Goal: Task Accomplishment & Management: Use online tool/utility

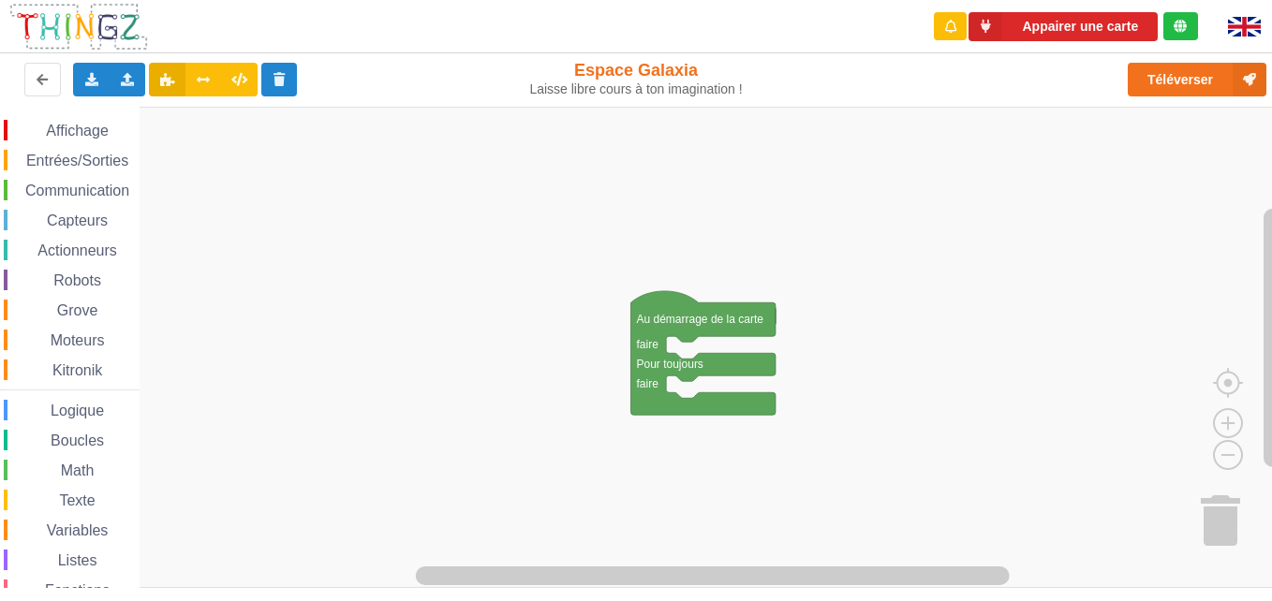
click at [61, 180] on div "Communication" at bounding box center [72, 190] width 136 height 21
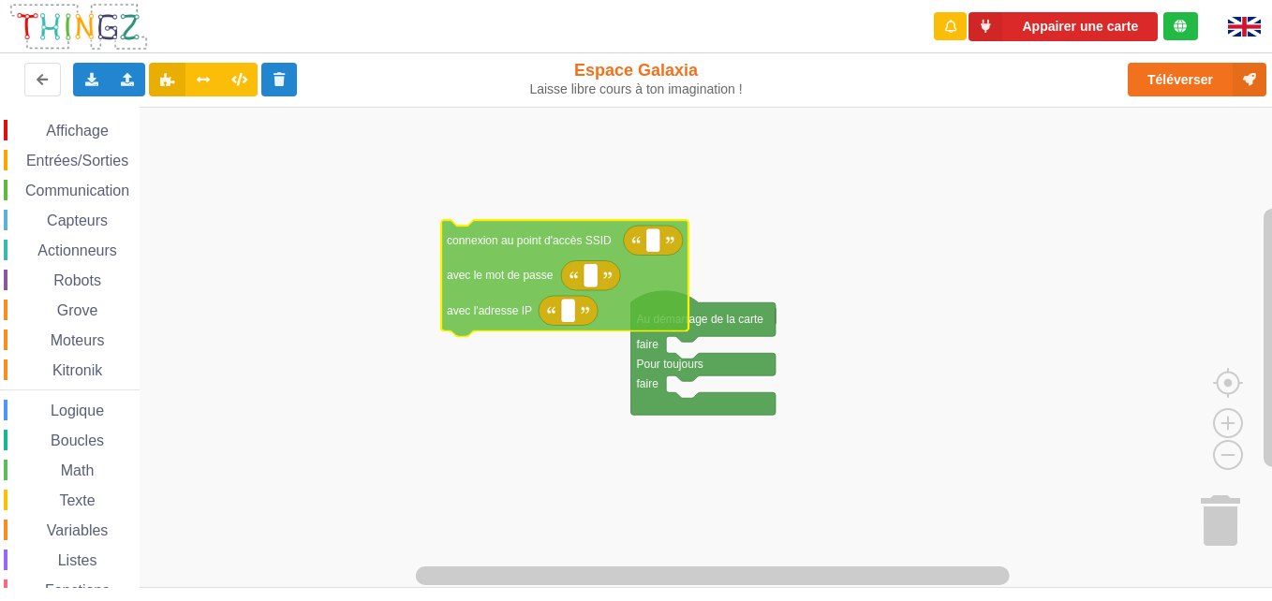
click at [567, 238] on div "Affichage Entrées/Sorties Communication Capteurs Actionneurs Robots Grove Moteu…" at bounding box center [642, 347] width 1285 height 481
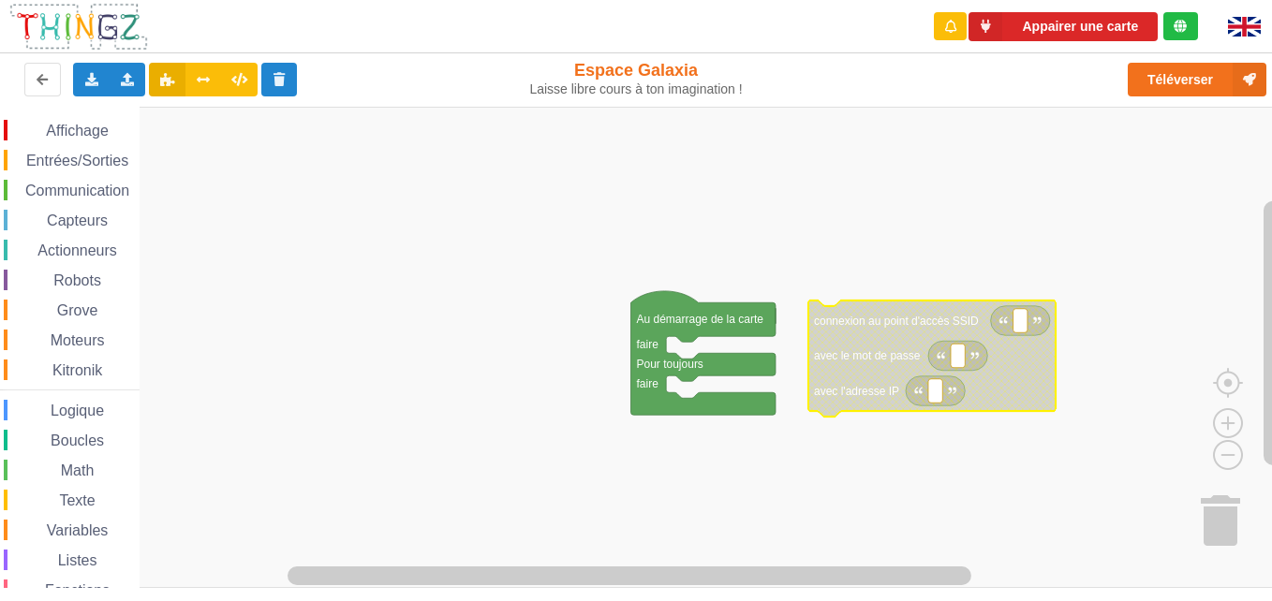
click at [964, 360] on rect "Espace de travail de Blocky" at bounding box center [957, 356] width 14 height 24
type input "vgbgbgbfbgbgbgbb"
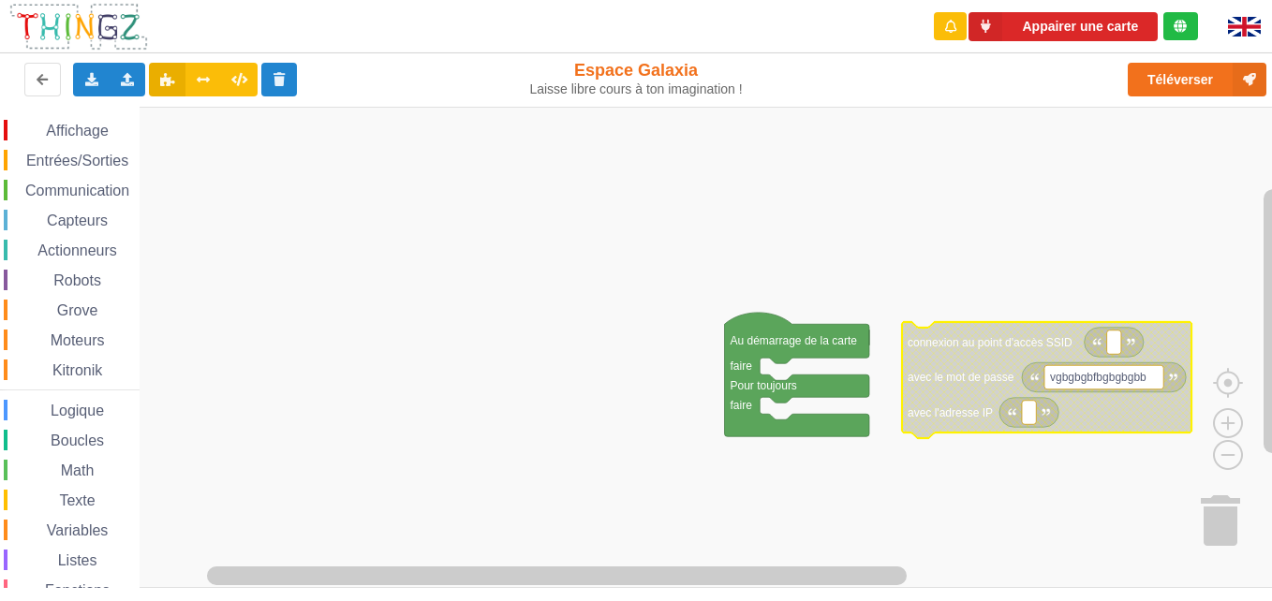
click at [1085, 387] on rect "Espace de travail de Blocky" at bounding box center [1103, 377] width 119 height 24
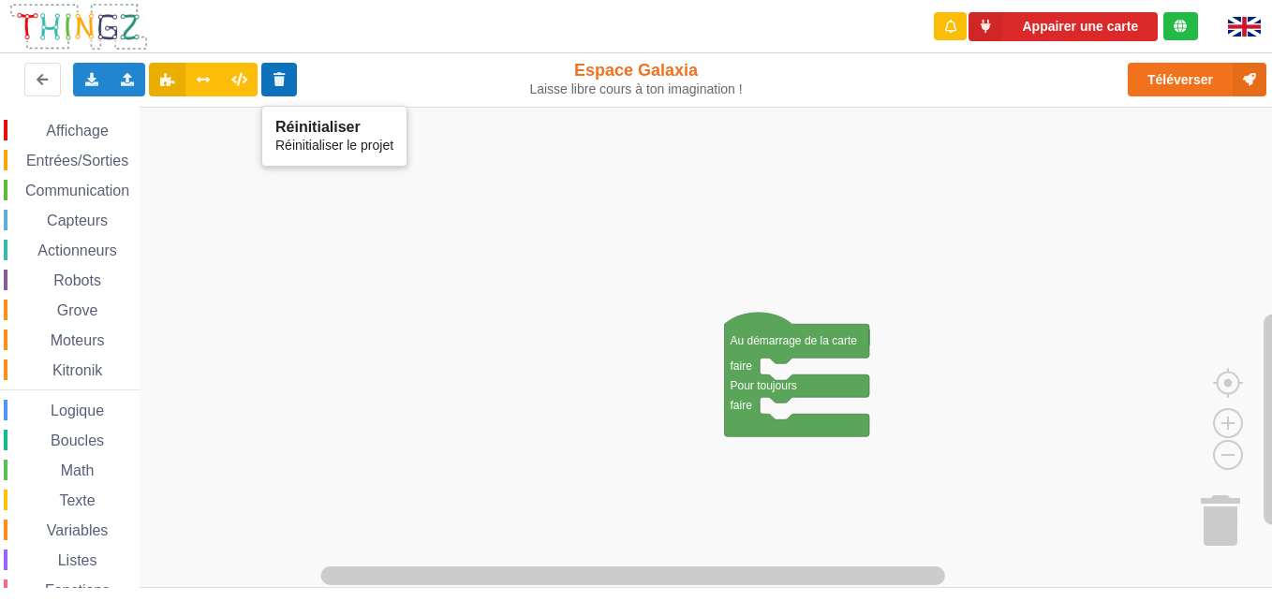
click at [280, 82] on icon at bounding box center [280, 78] width 16 height 11
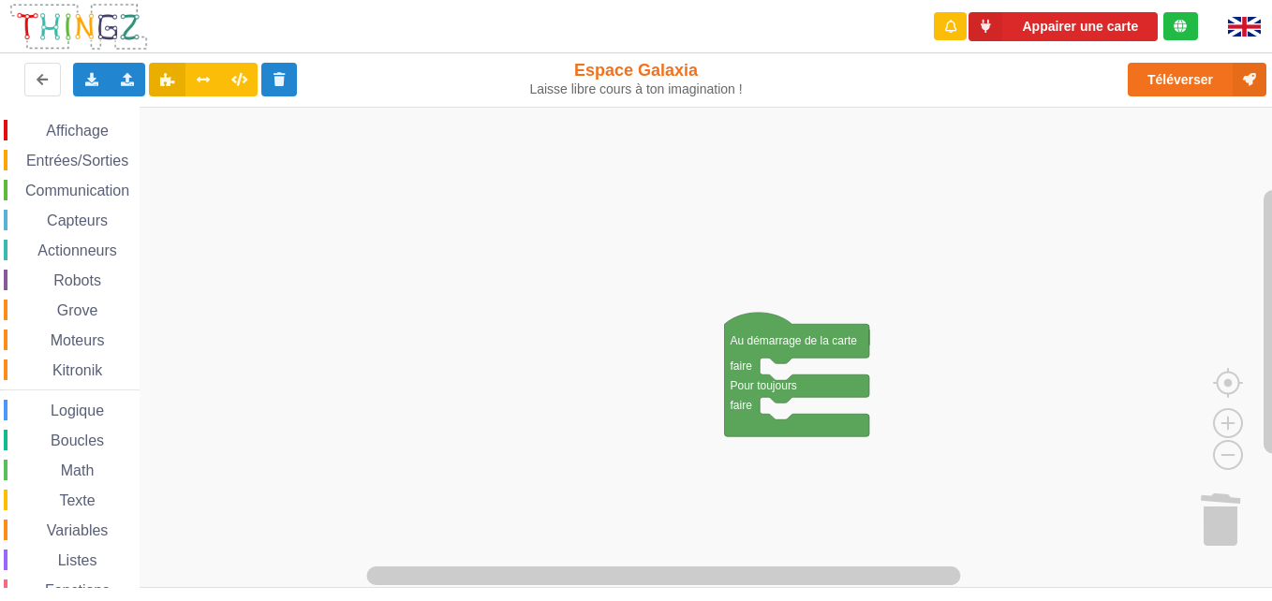
click at [46, 184] on span "Communication" at bounding box center [77, 191] width 110 height 16
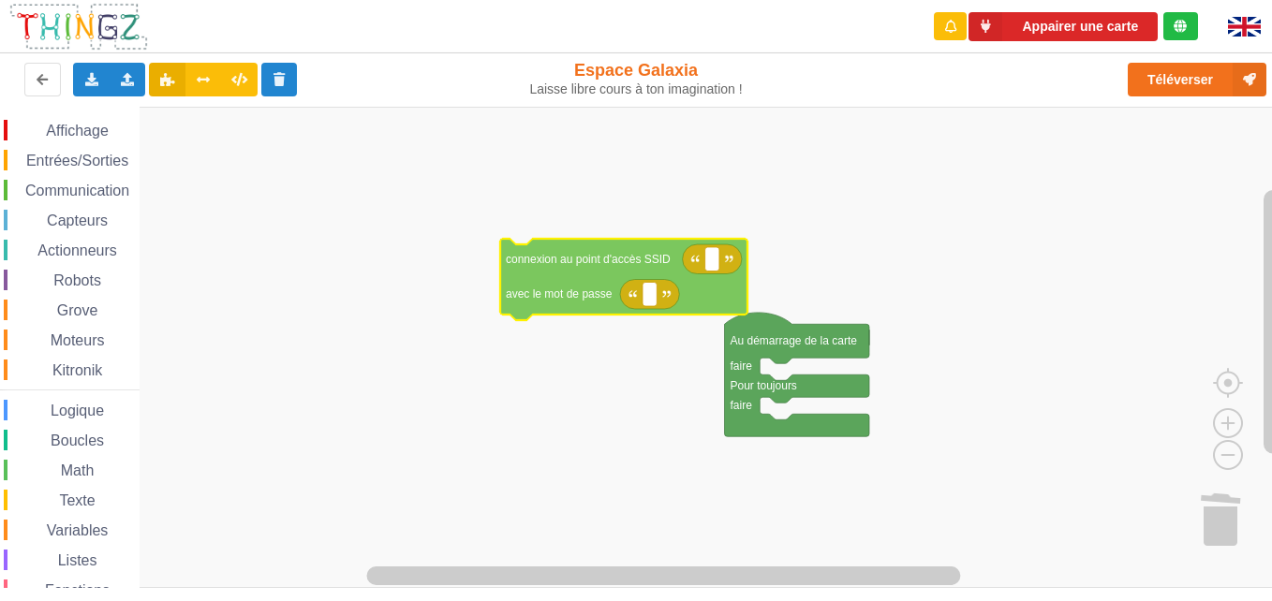
click at [590, 278] on div "Affichage Entrées/Sorties Communication Capteurs Actionneurs Robots Grove Moteu…" at bounding box center [642, 347] width 1285 height 481
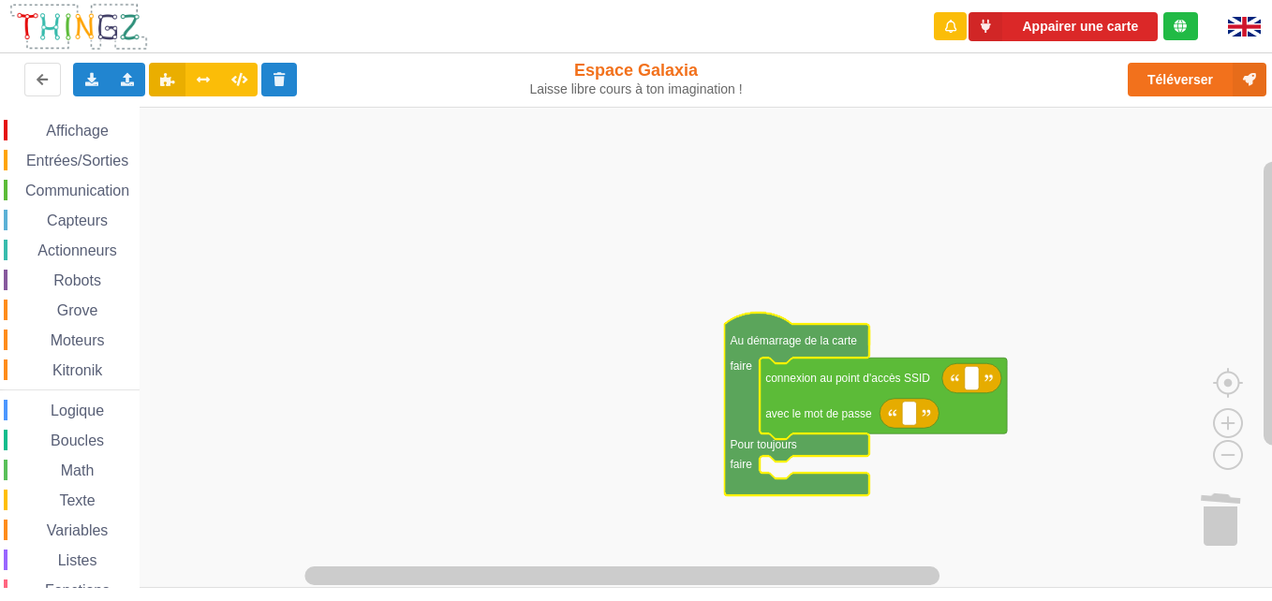
click at [778, 495] on g "Au démarrage de la carte faire Pour toujours faire connexion au point d'accès S…" at bounding box center [866, 404] width 283 height 183
click at [622, 542] on rect "Espace de travail de Blocky" at bounding box center [642, 347] width 1285 height 481
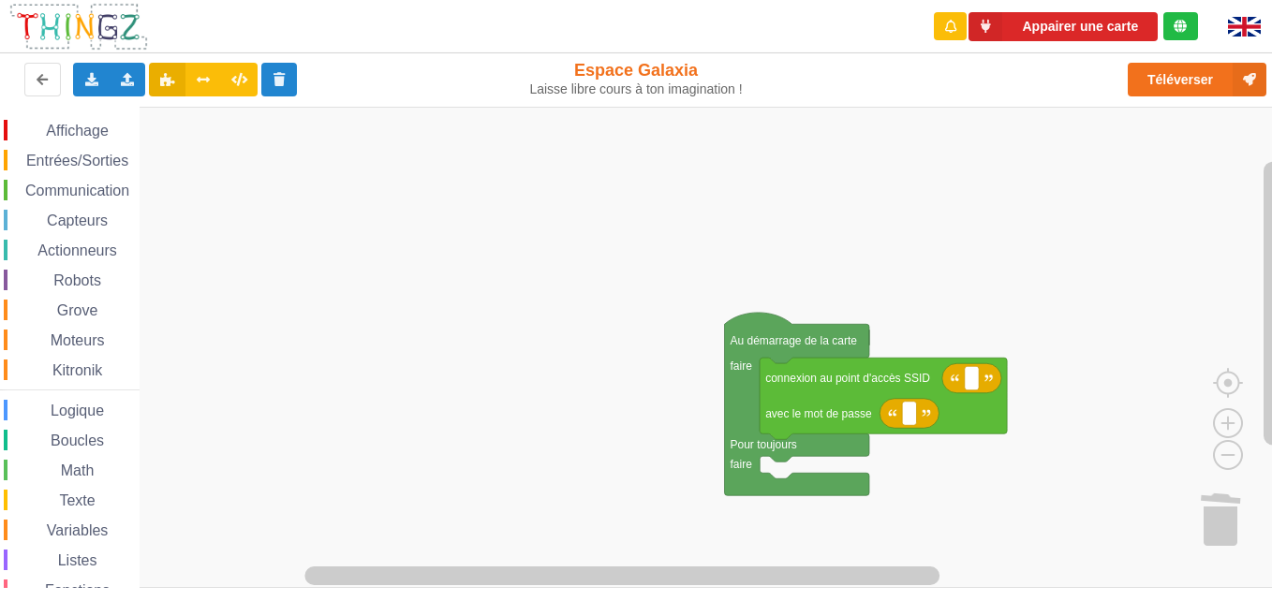
click at [29, 184] on span "Communication" at bounding box center [77, 191] width 110 height 16
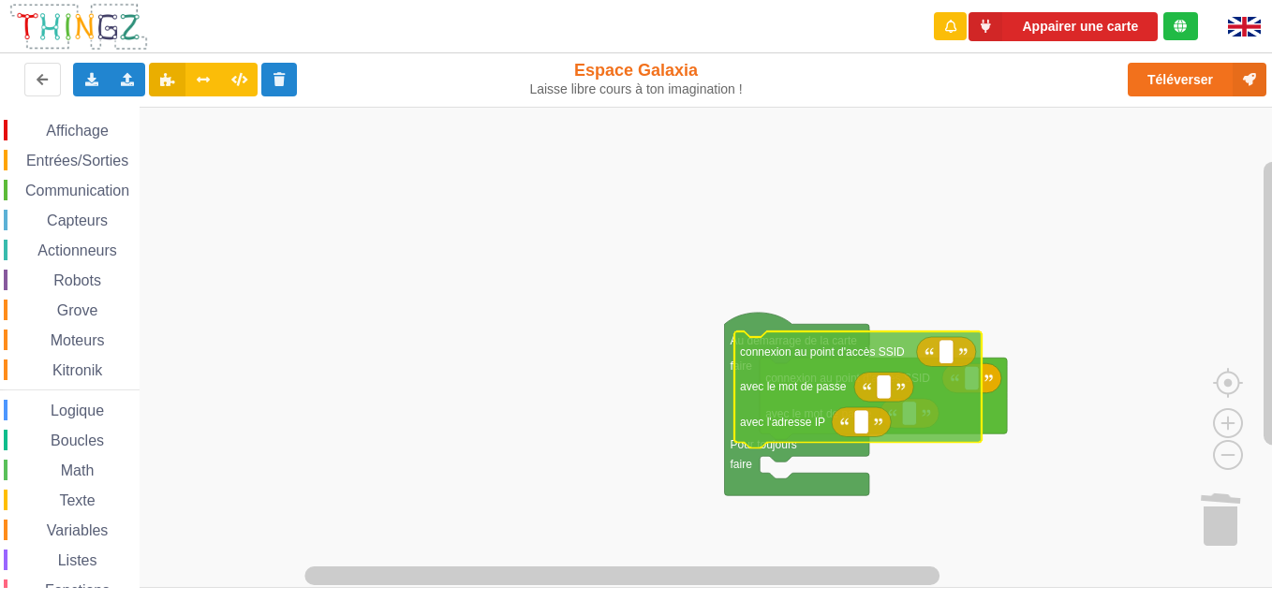
click at [843, 428] on div "Affichage Entrées/Sorties Communication Capteurs Actionneurs Robots Grove Moteu…" at bounding box center [642, 347] width 1285 height 481
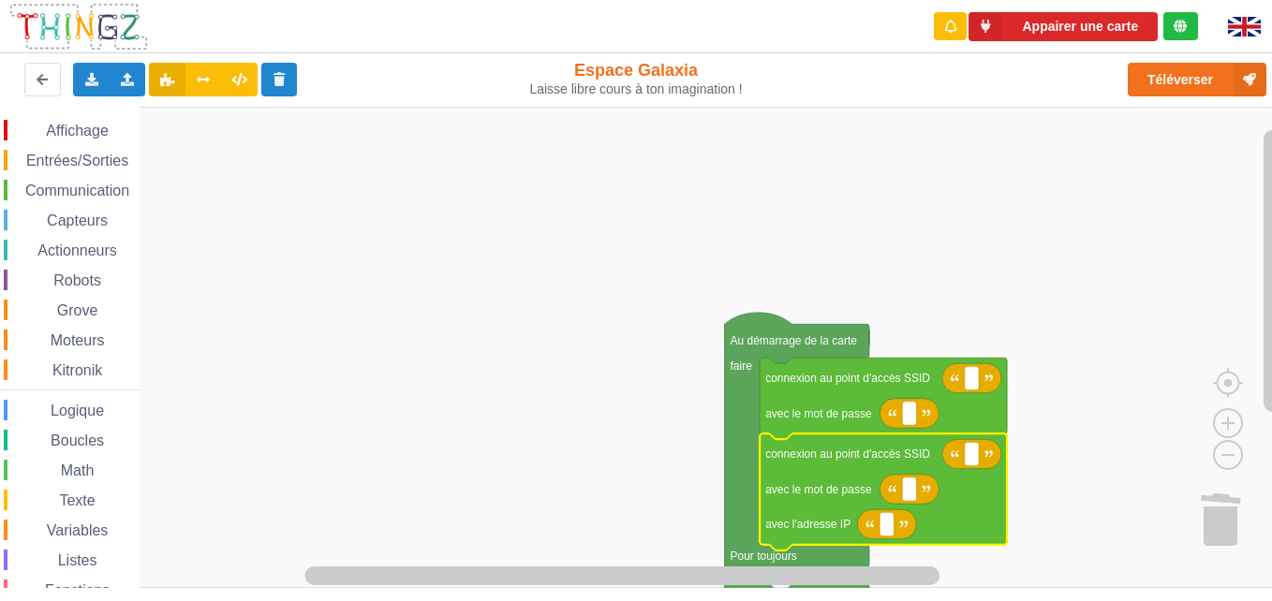
click at [578, 544] on rect "Espace de travail de Blocky" at bounding box center [642, 347] width 1285 height 481
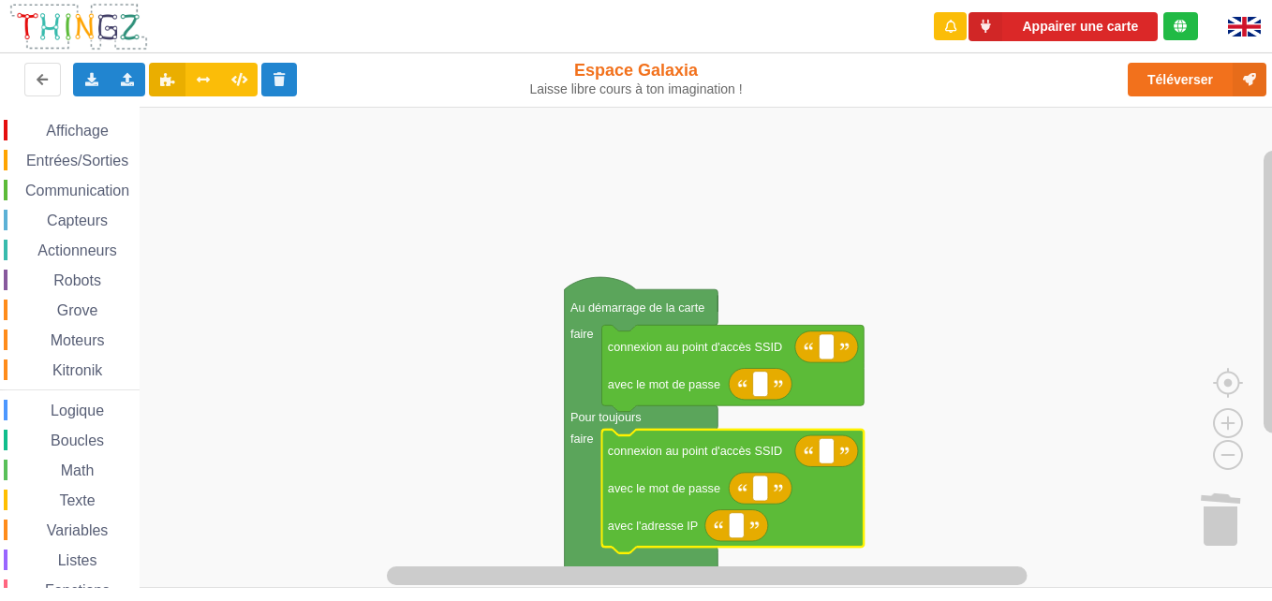
click at [883, 504] on rect "Espace de travail de Blocky" at bounding box center [642, 347] width 1285 height 481
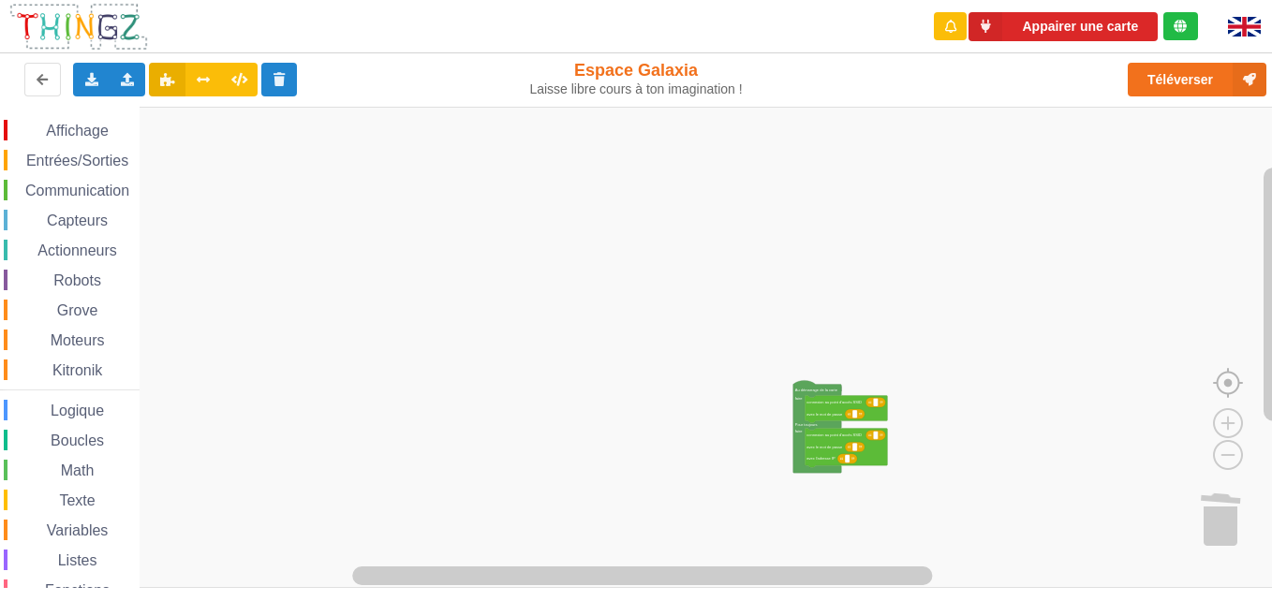
click at [1226, 384] on image "Espace de travail de Blocky" at bounding box center [1258, 340] width 90 height 116
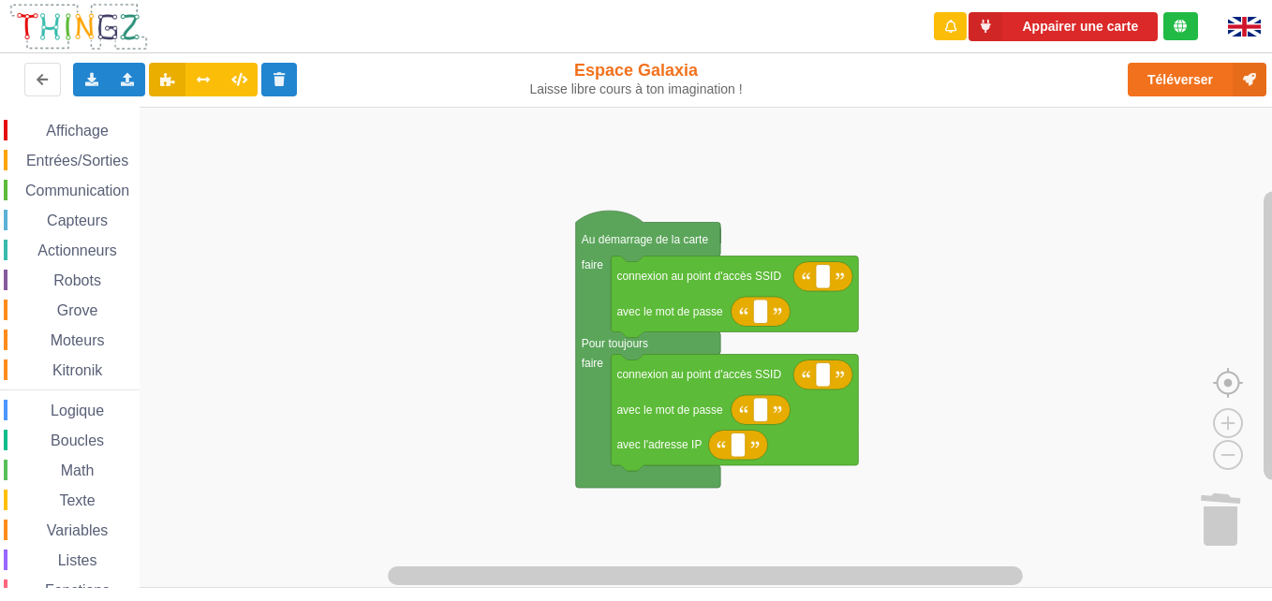
click at [1221, 384] on image "Espace de travail de Blocky" at bounding box center [1258, 340] width 90 height 116
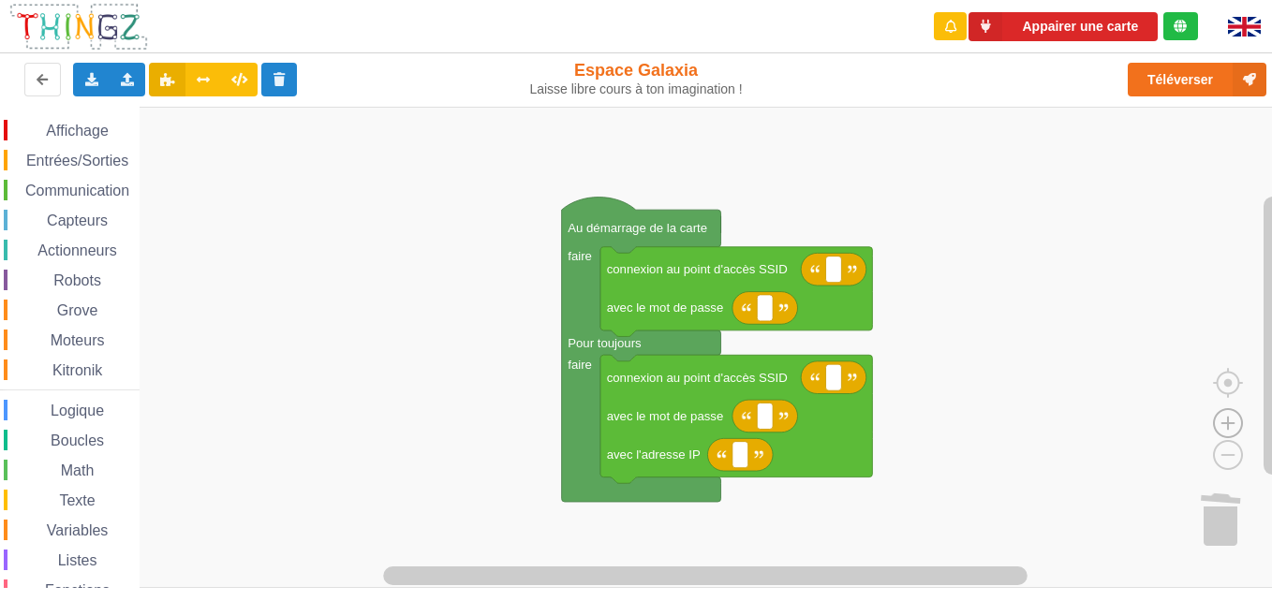
click at [1224, 429] on image "Espace de travail de Blocky" at bounding box center [1228, 380] width 90 height 116
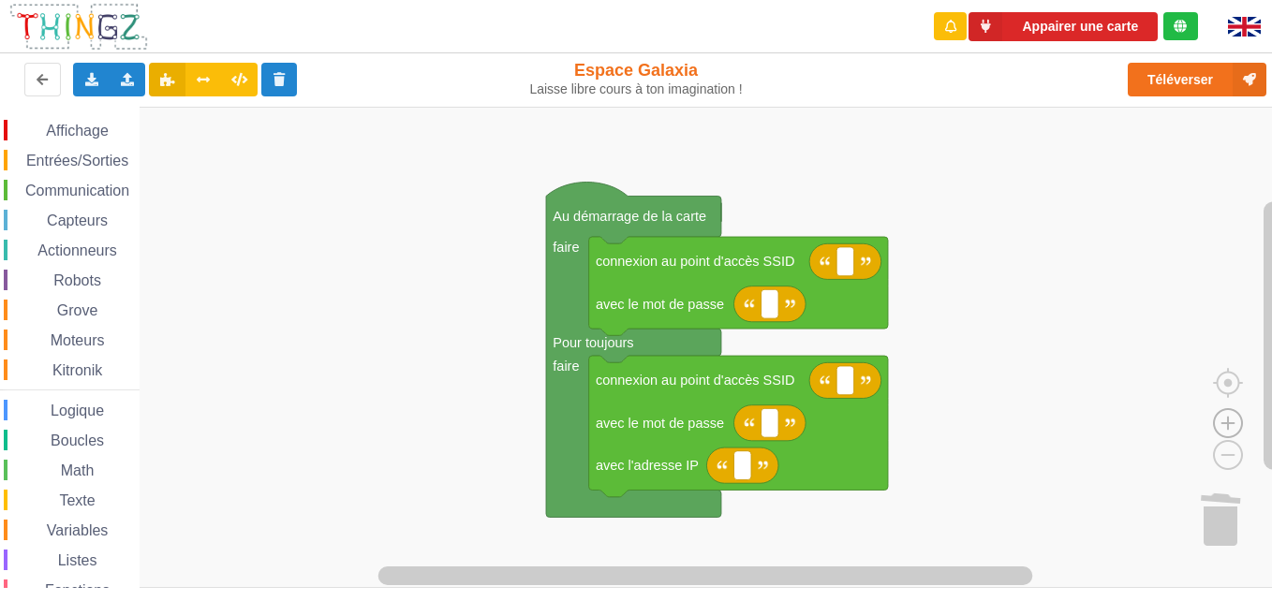
click at [1224, 429] on image "Espace de travail de Blocky" at bounding box center [1228, 380] width 90 height 116
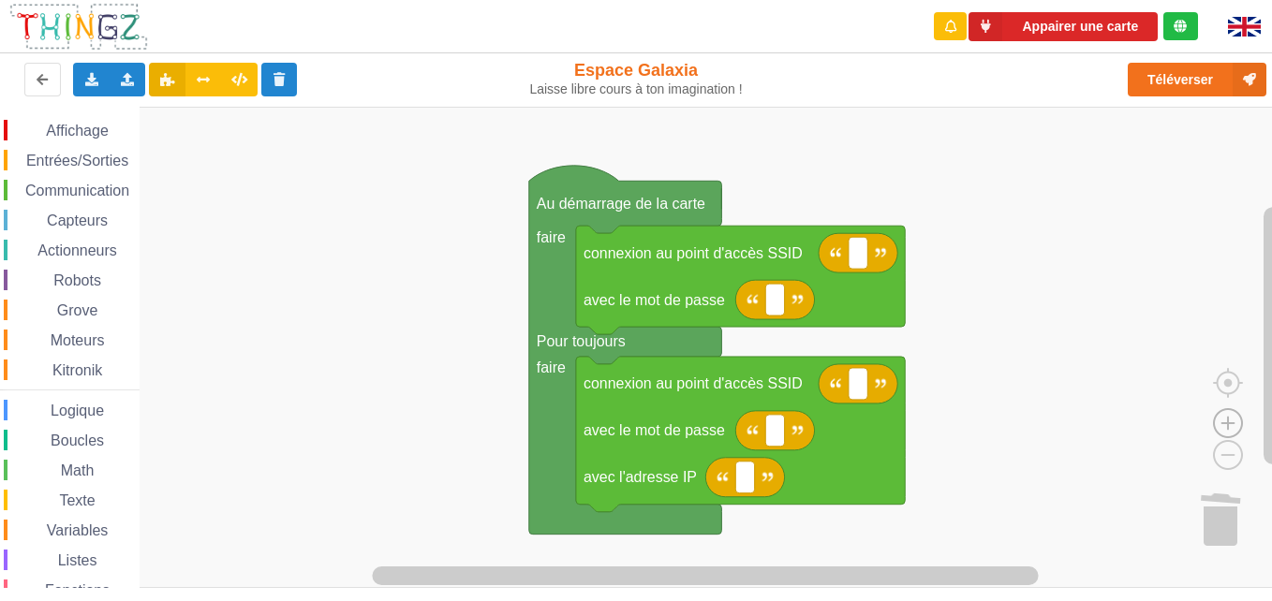
click at [1224, 429] on image "Espace de travail de Blocky" at bounding box center [1228, 380] width 90 height 116
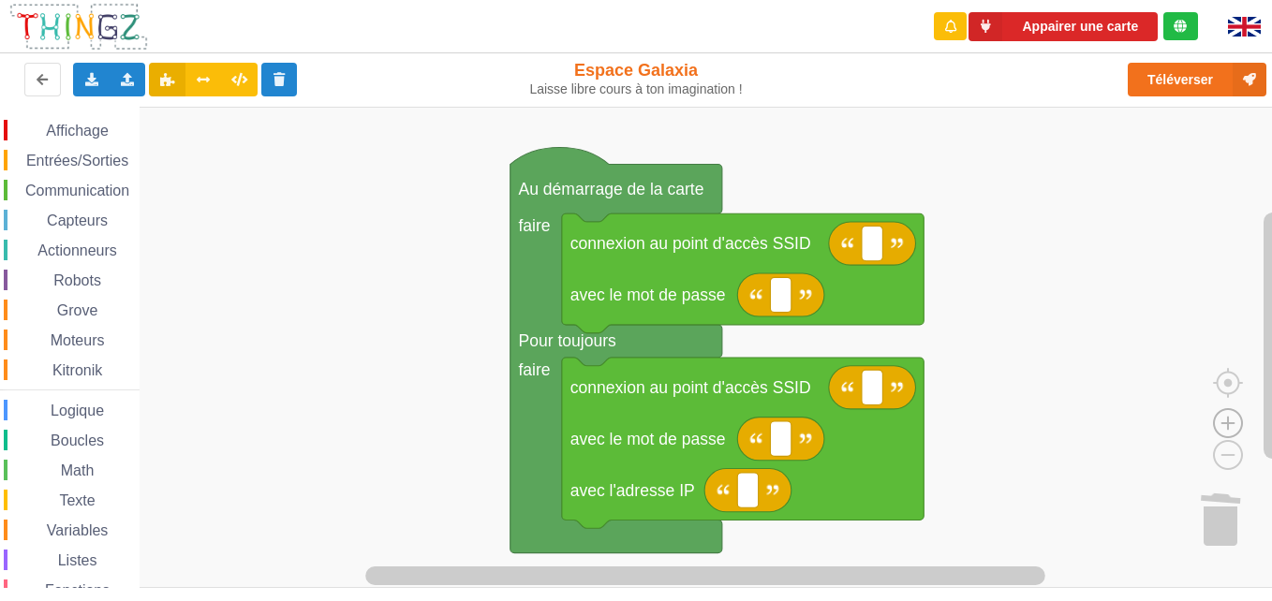
click at [1224, 429] on image "Espace de travail de Blocky" at bounding box center [1228, 380] width 90 height 116
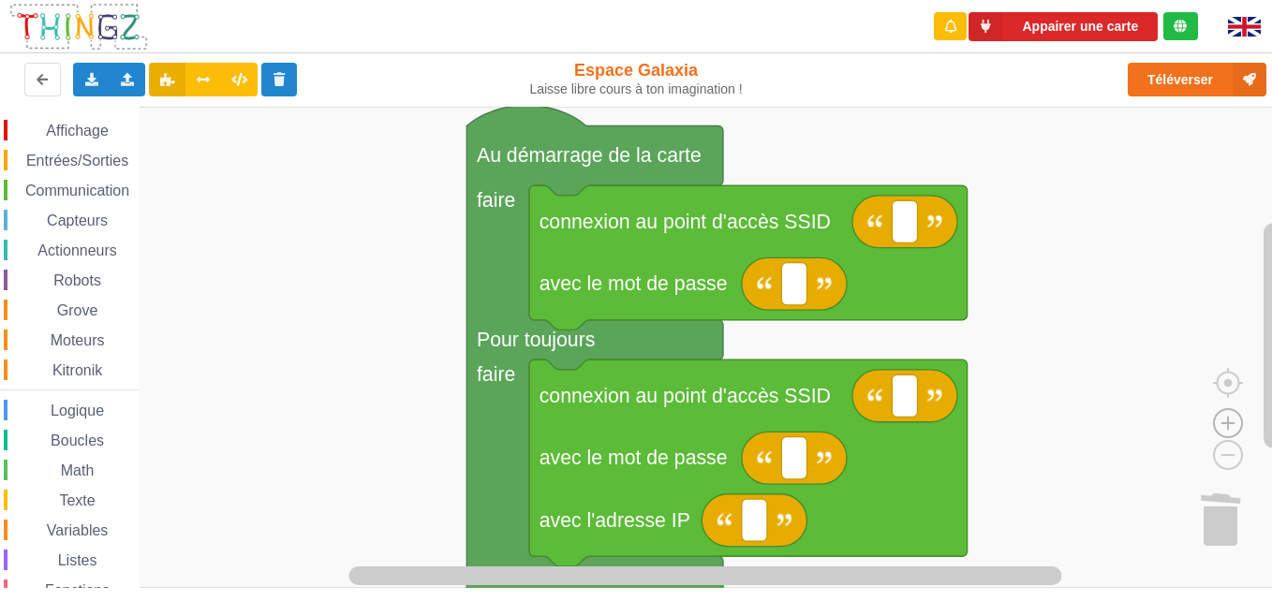
click at [1224, 429] on image "Espace de travail de Blocky" at bounding box center [1228, 380] width 90 height 116
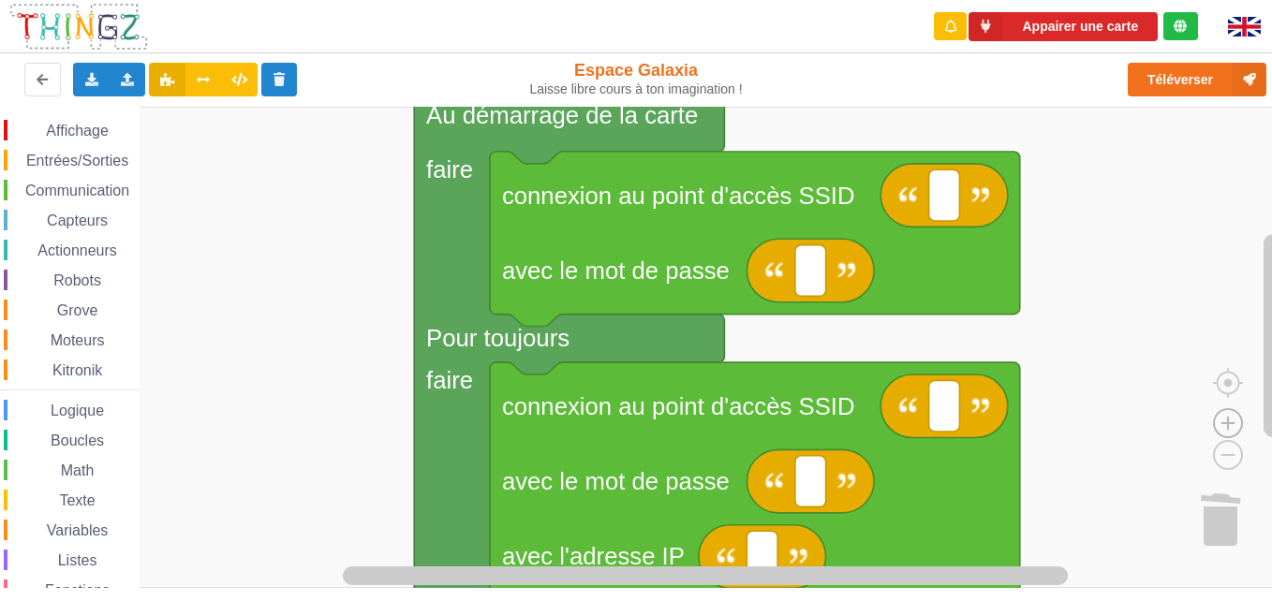
click at [1224, 429] on image "Espace de travail de Blocky" at bounding box center [1228, 380] width 90 height 116
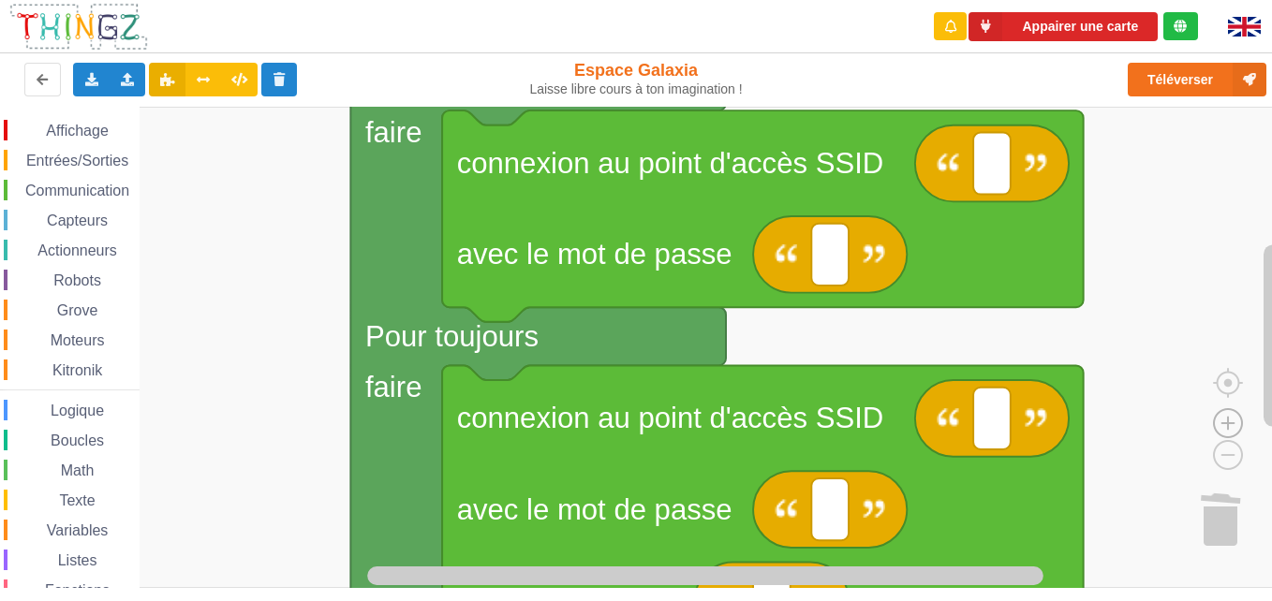
click at [1224, 429] on image "Espace de travail de Blocky" at bounding box center [1228, 380] width 90 height 116
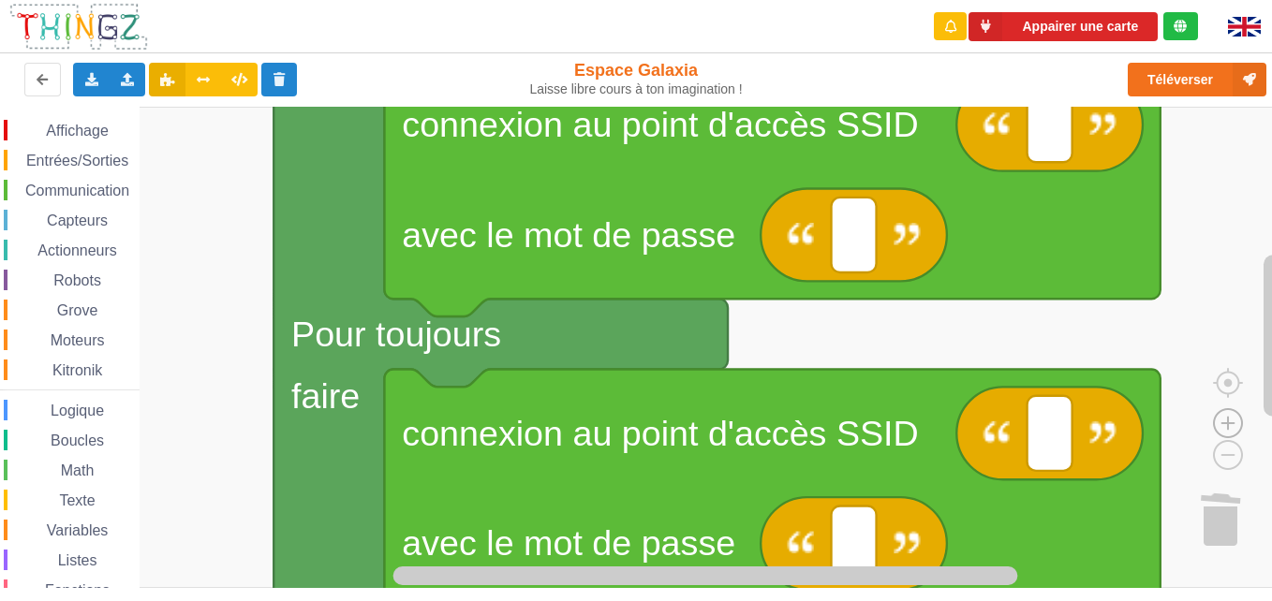
click at [1224, 429] on image "Espace de travail de Blocky" at bounding box center [1228, 380] width 90 height 116
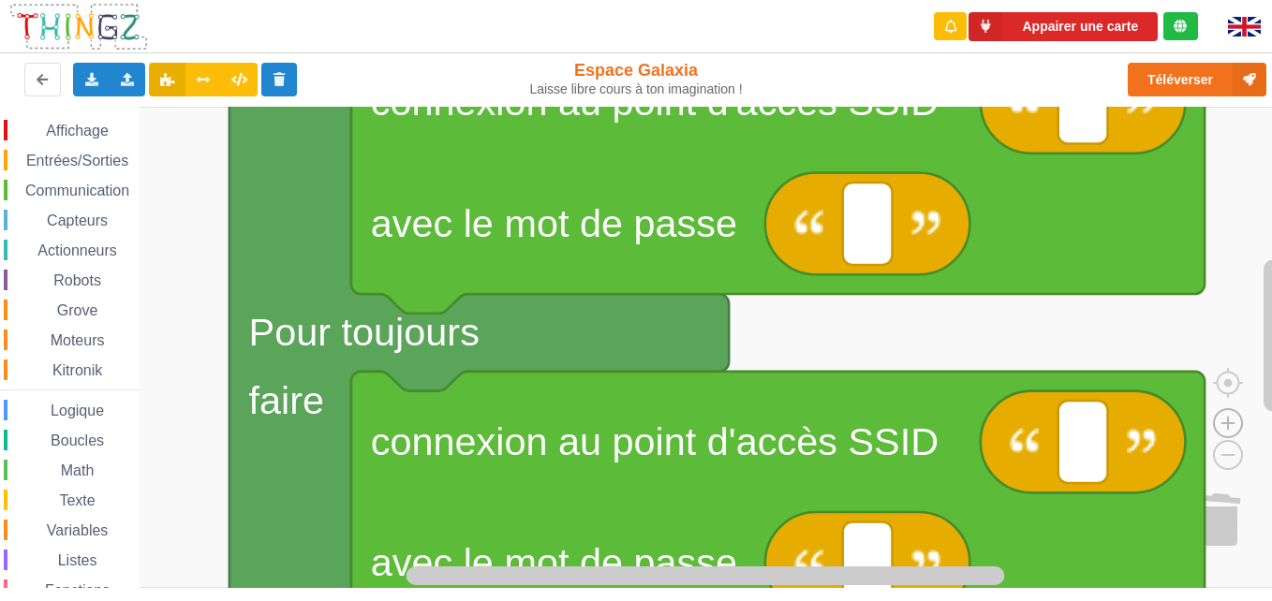
click at [1224, 429] on image "Espace de travail de Blocky" at bounding box center [1228, 380] width 90 height 116
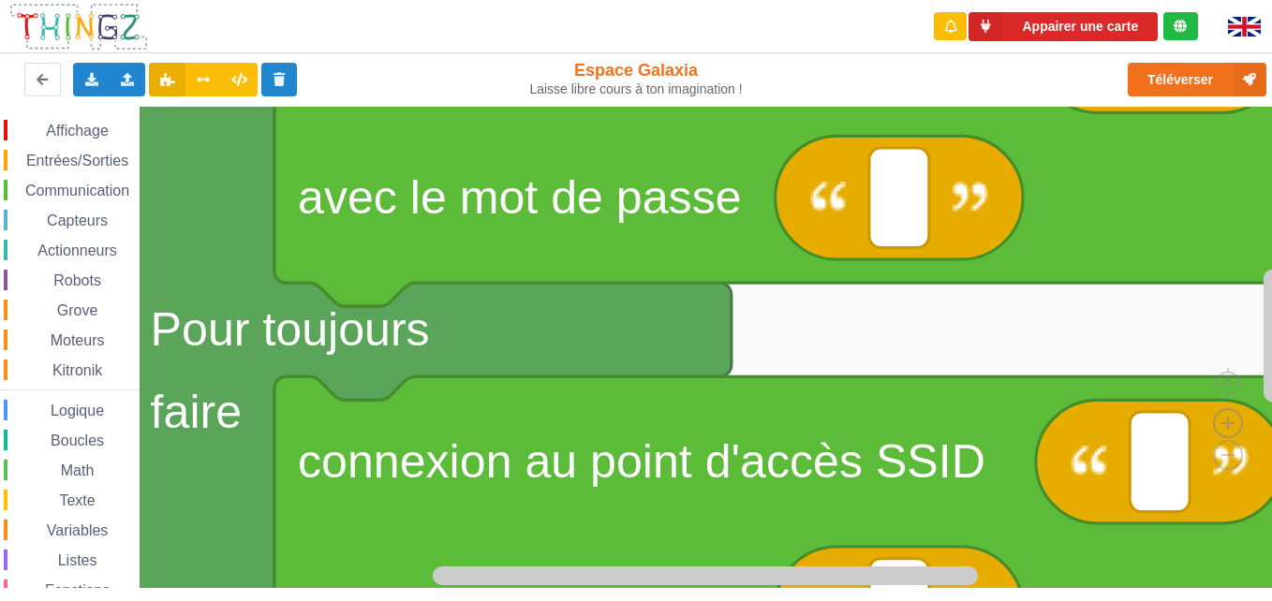
click at [1224, 429] on image "Espace de travail de Blocky" at bounding box center [1228, 380] width 90 height 116
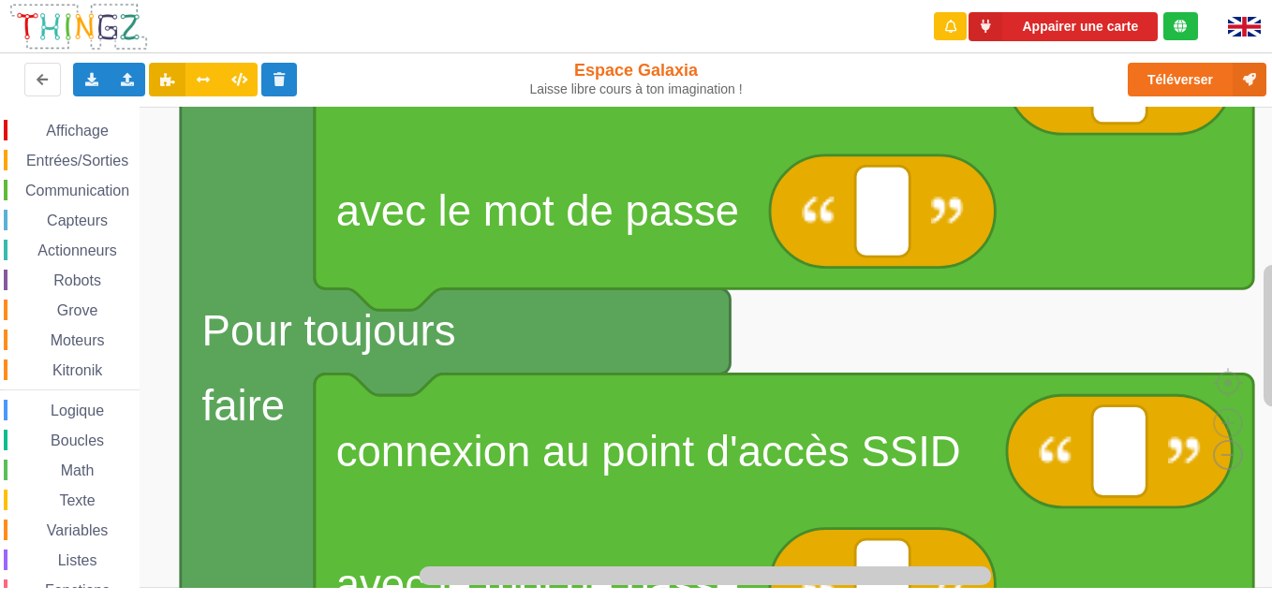
click at [1235, 454] on image "Espace de travail de Blocky" at bounding box center [1198, 412] width 90 height 116
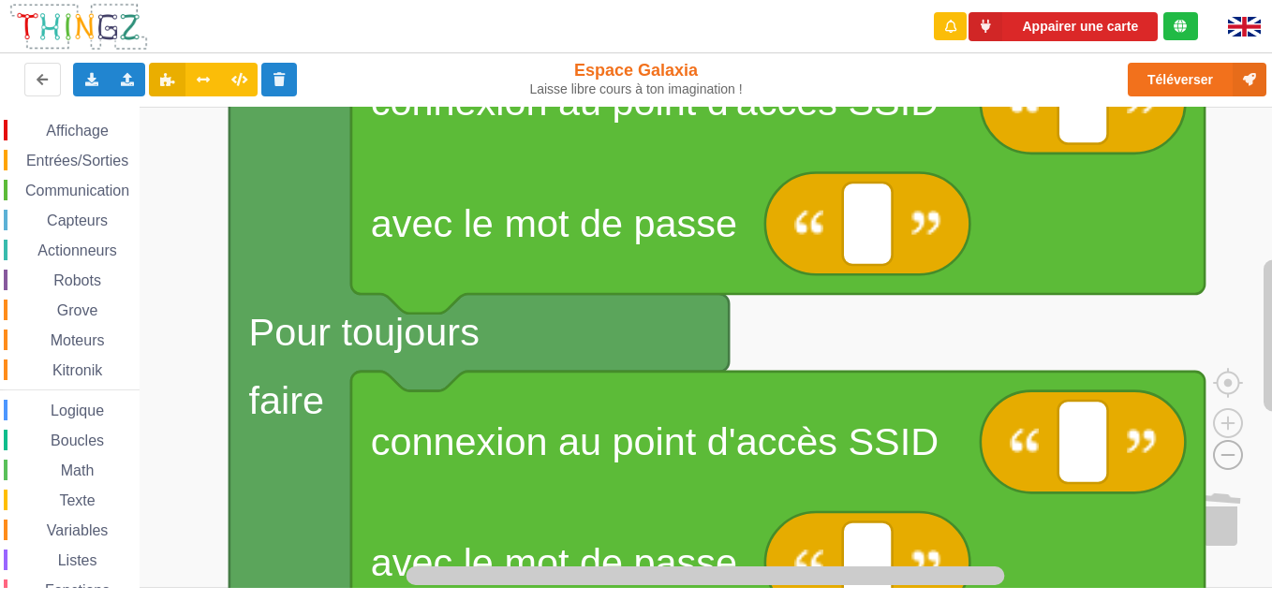
click at [1235, 454] on image "Espace de travail de Blocky" at bounding box center [1198, 412] width 90 height 116
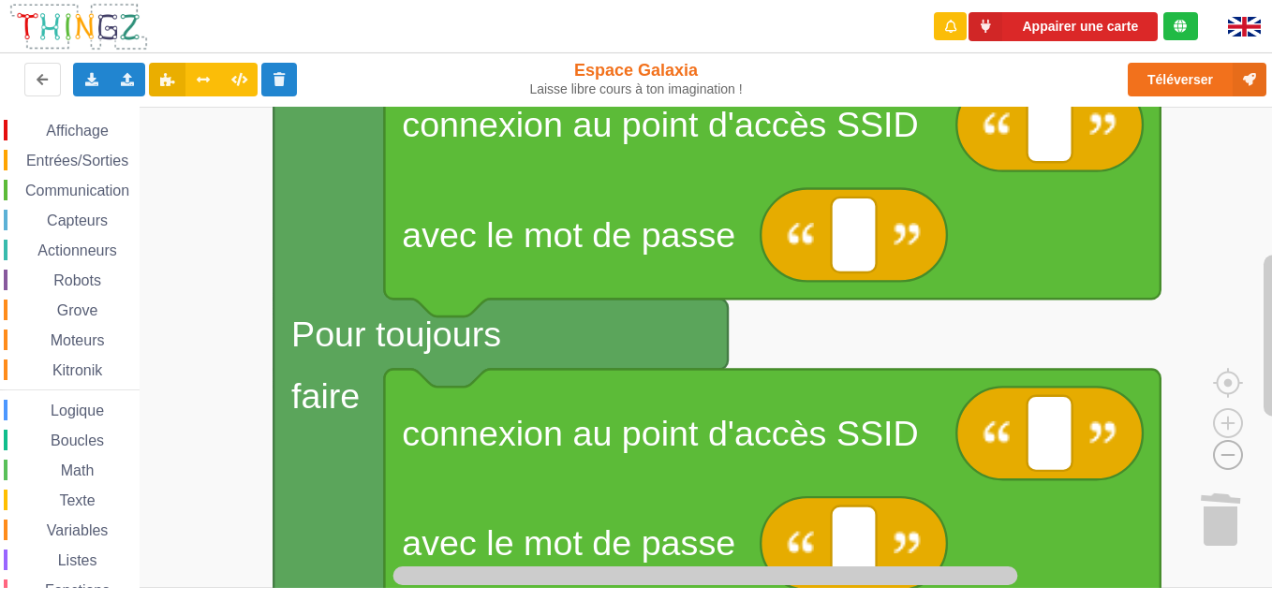
click at [1235, 454] on image "Espace de travail de Blocky" at bounding box center [1198, 412] width 90 height 116
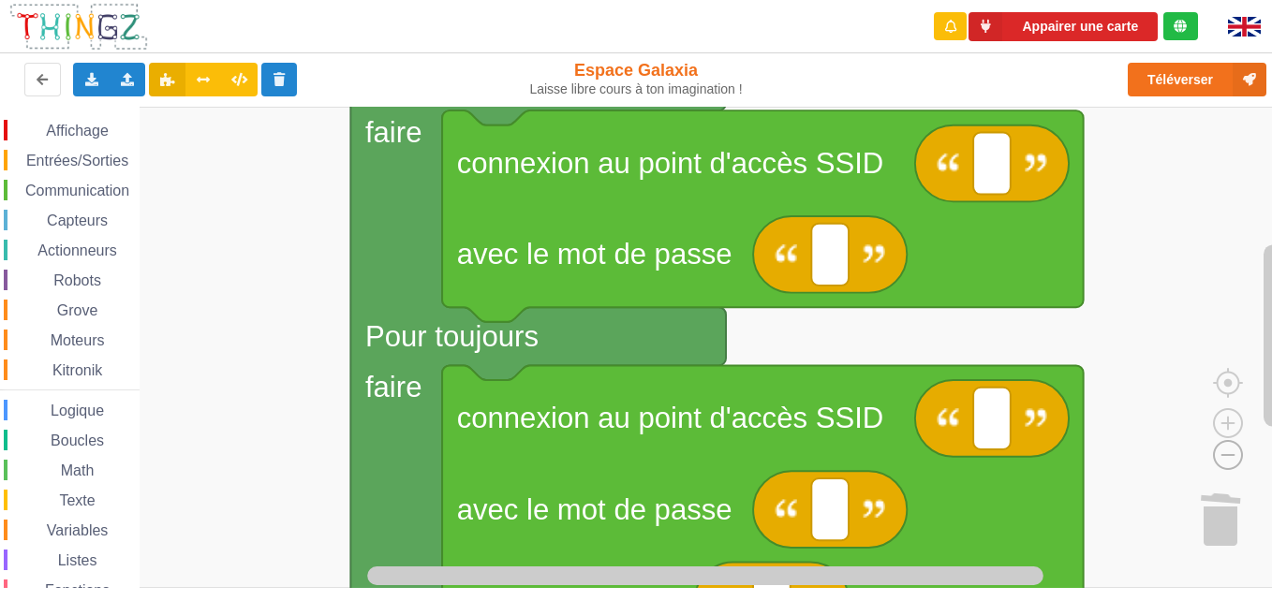
click at [1235, 454] on image "Espace de travail de Blocky" at bounding box center [1198, 412] width 90 height 116
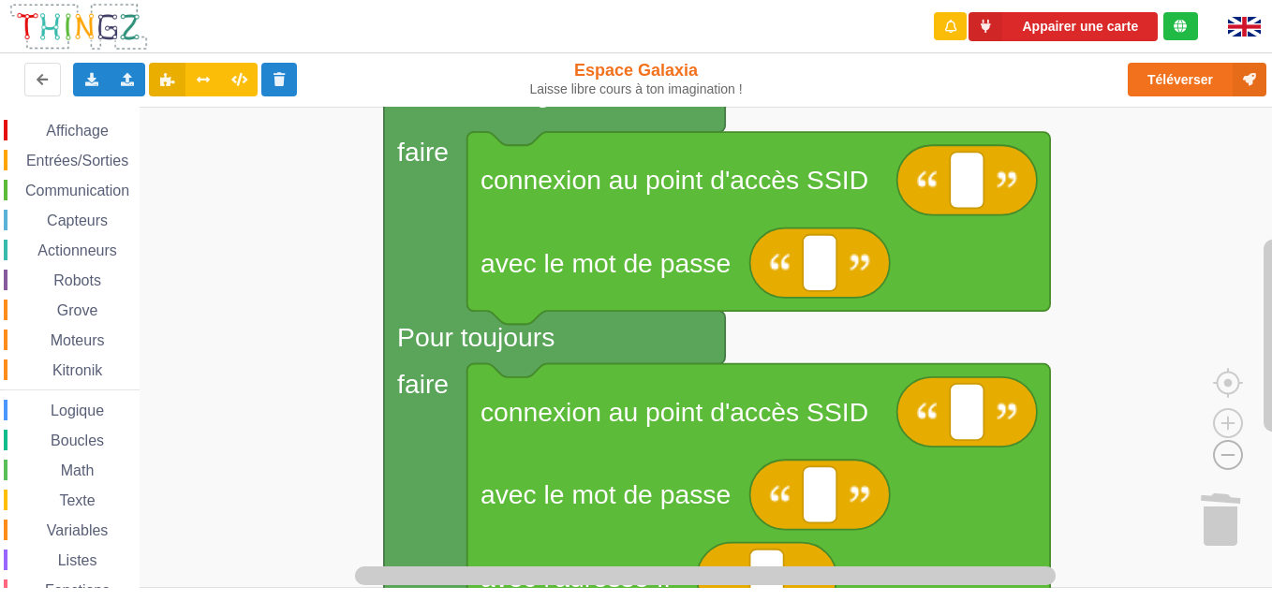
click at [1235, 454] on image "Espace de travail de Blocky" at bounding box center [1198, 412] width 90 height 116
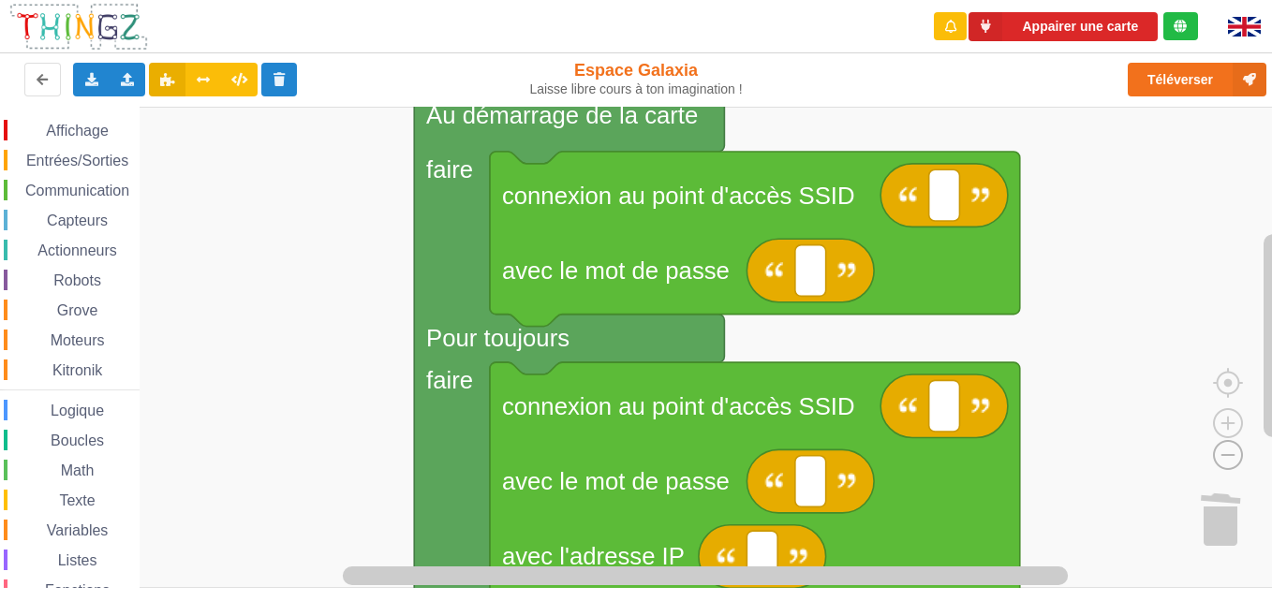
click at [1235, 454] on image "Espace de travail de Blocky" at bounding box center [1198, 412] width 90 height 116
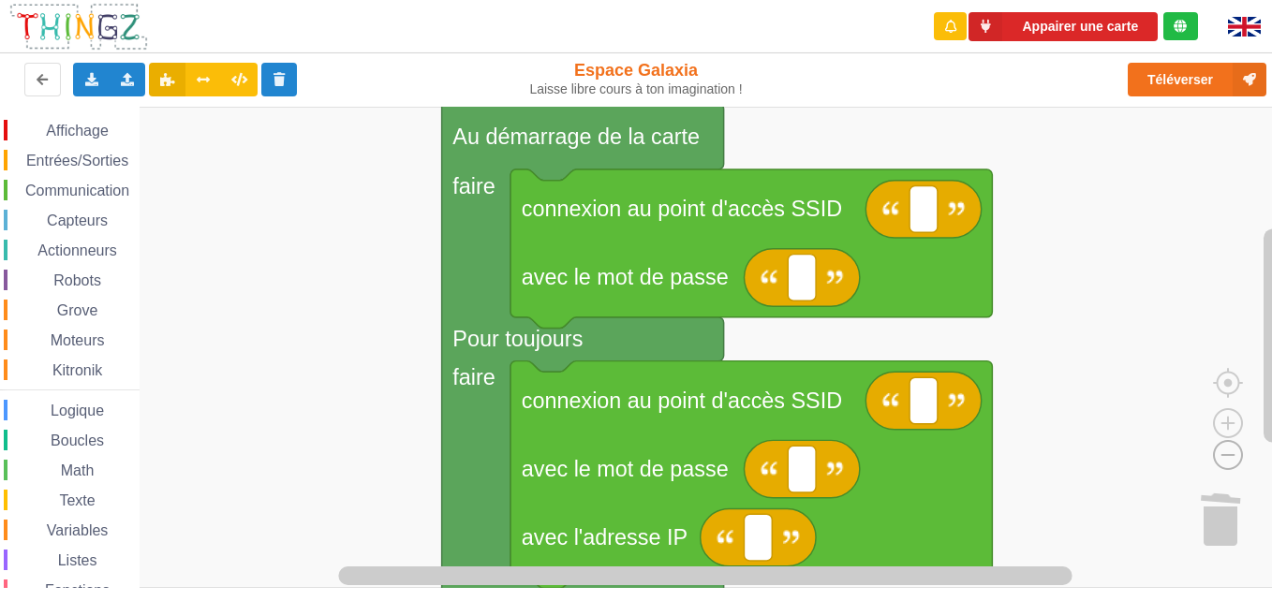
click at [1235, 454] on image "Espace de travail de Blocky" at bounding box center [1198, 412] width 90 height 116
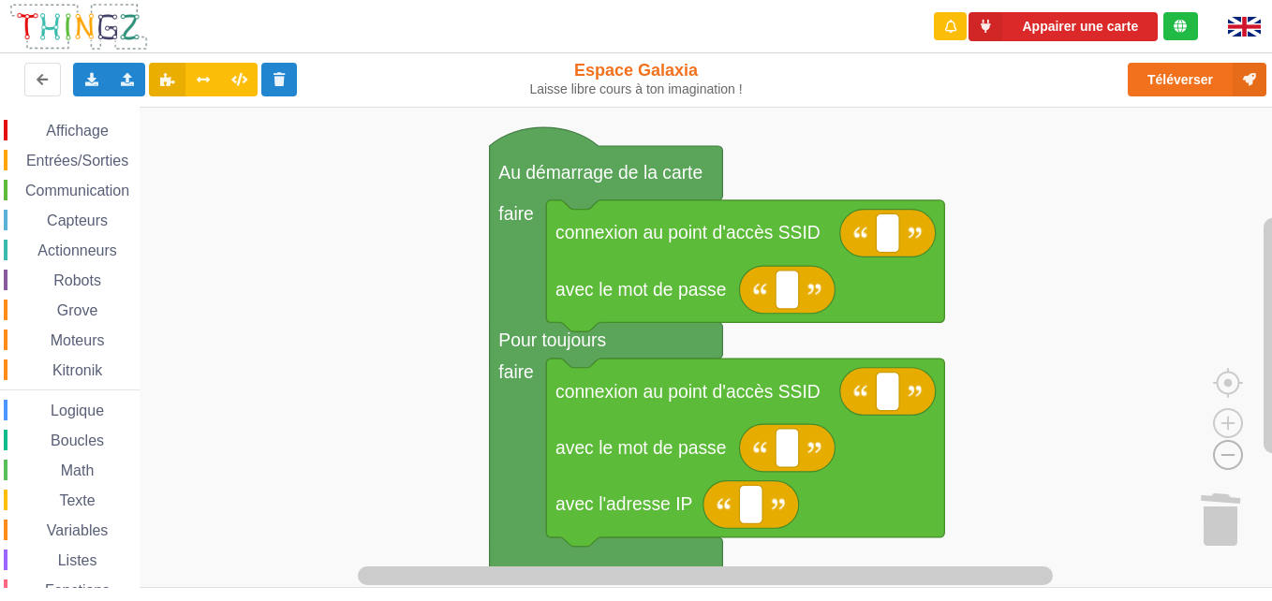
click at [1235, 454] on image "Espace de travail de Blocky" at bounding box center [1198, 412] width 90 height 116
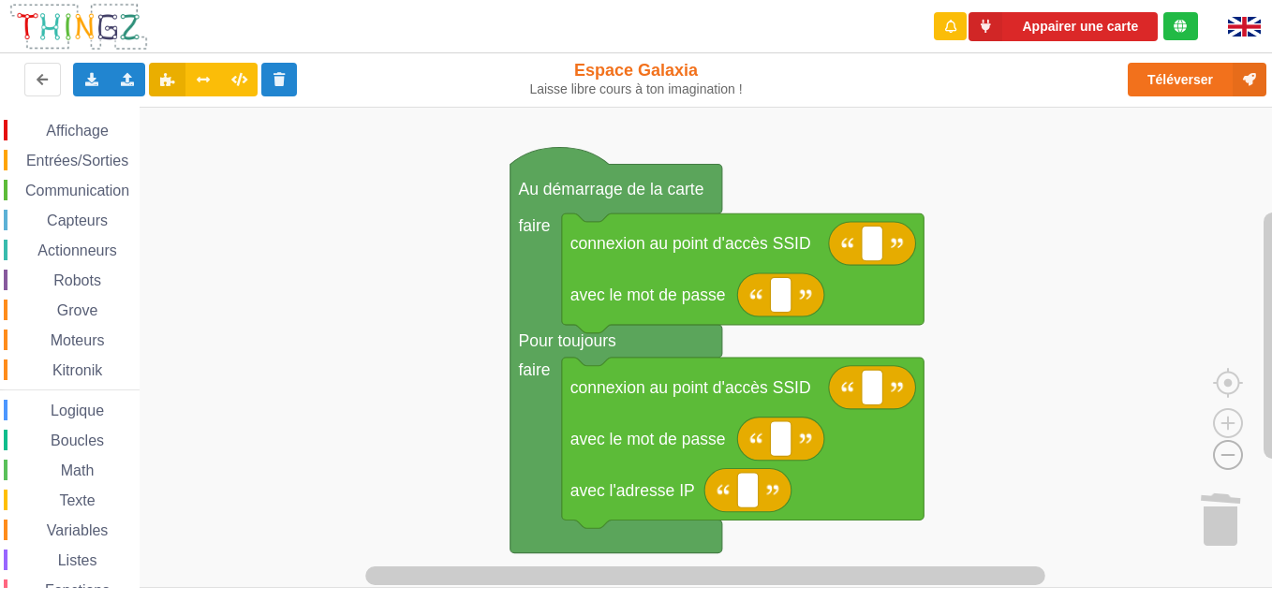
click at [1235, 454] on image "Espace de travail de Blocky" at bounding box center [1198, 412] width 90 height 116
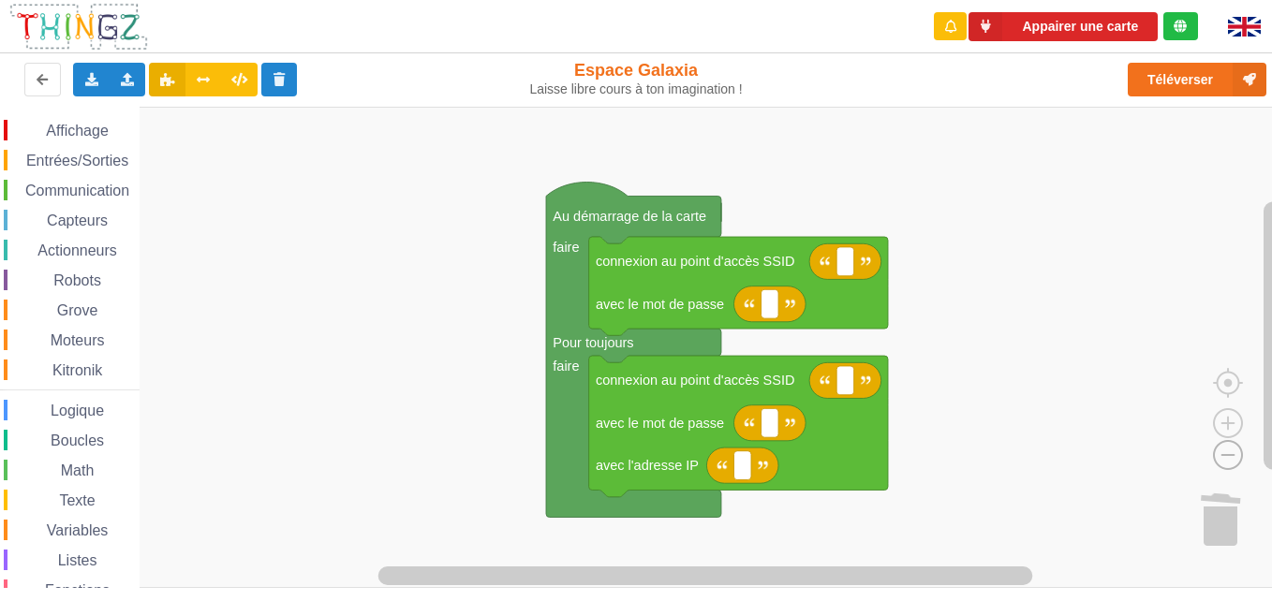
click at [1235, 454] on image "Espace de travail de Blocky" at bounding box center [1198, 412] width 90 height 116
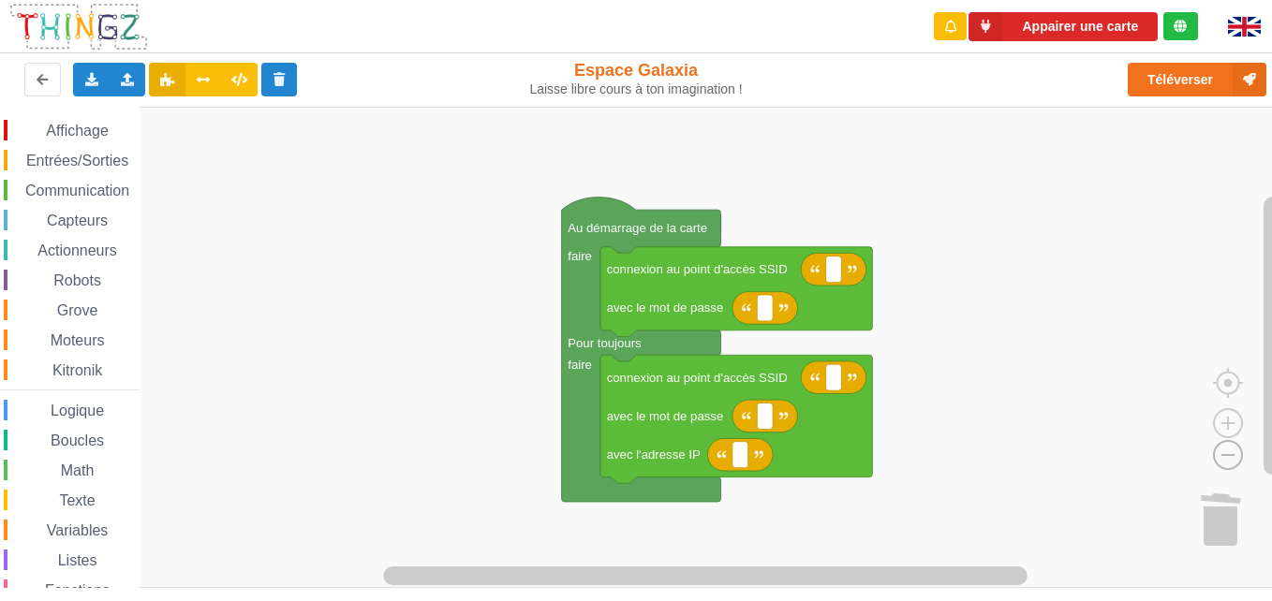
click at [1235, 454] on image "Espace de travail de Blocky" at bounding box center [1198, 412] width 90 height 116
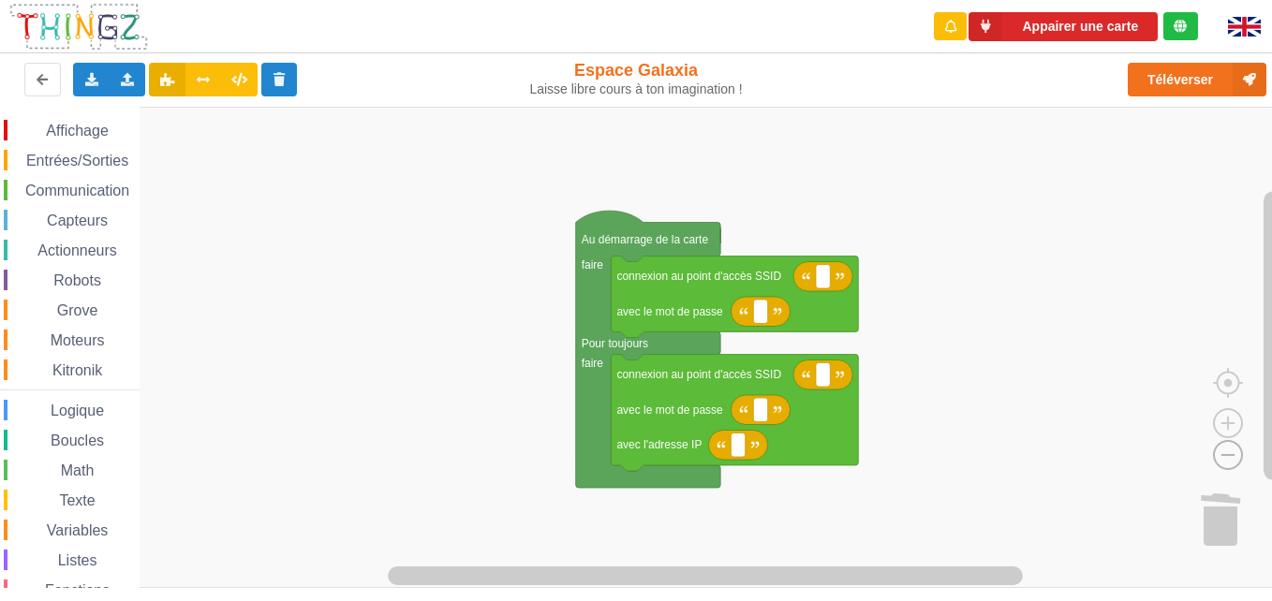
click at [1235, 454] on image "Espace de travail de Blocky" at bounding box center [1198, 412] width 90 height 116
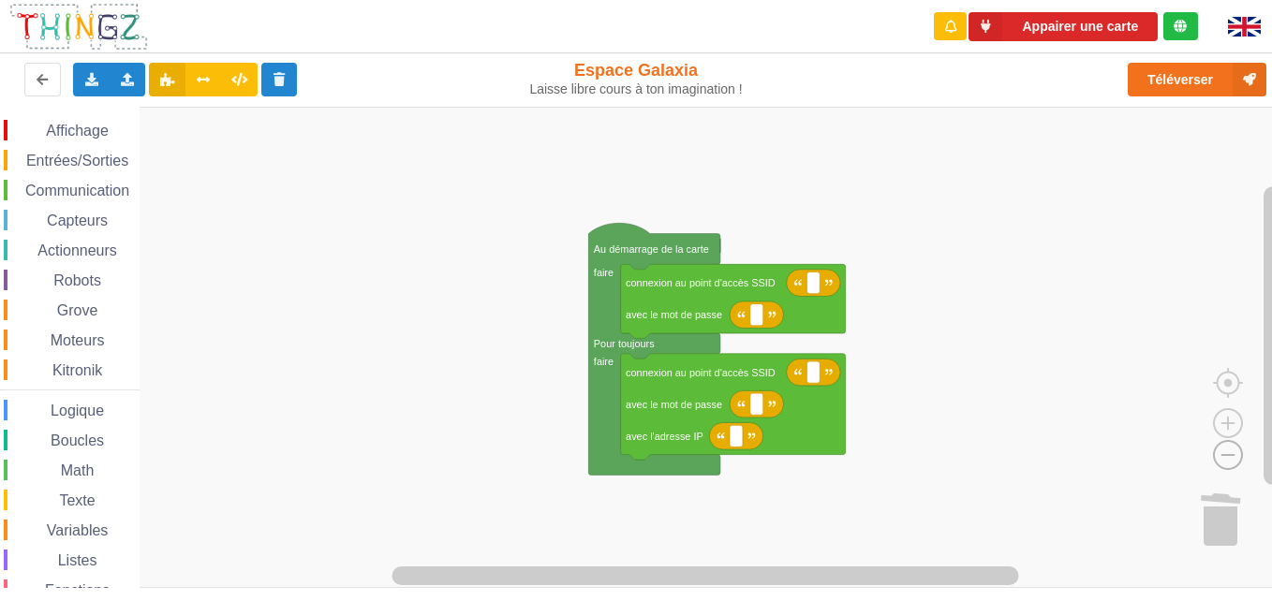
click at [1235, 454] on image "Espace de travail de Blocky" at bounding box center [1198, 412] width 90 height 116
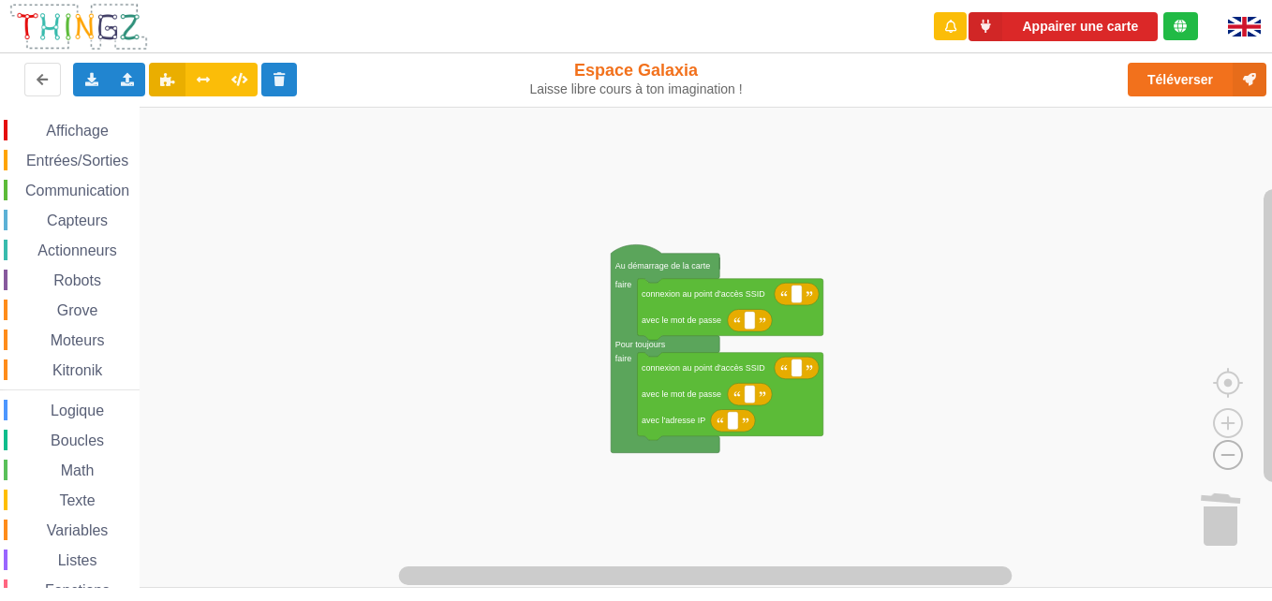
click at [1235, 454] on image "Espace de travail de Blocky" at bounding box center [1198, 412] width 90 height 116
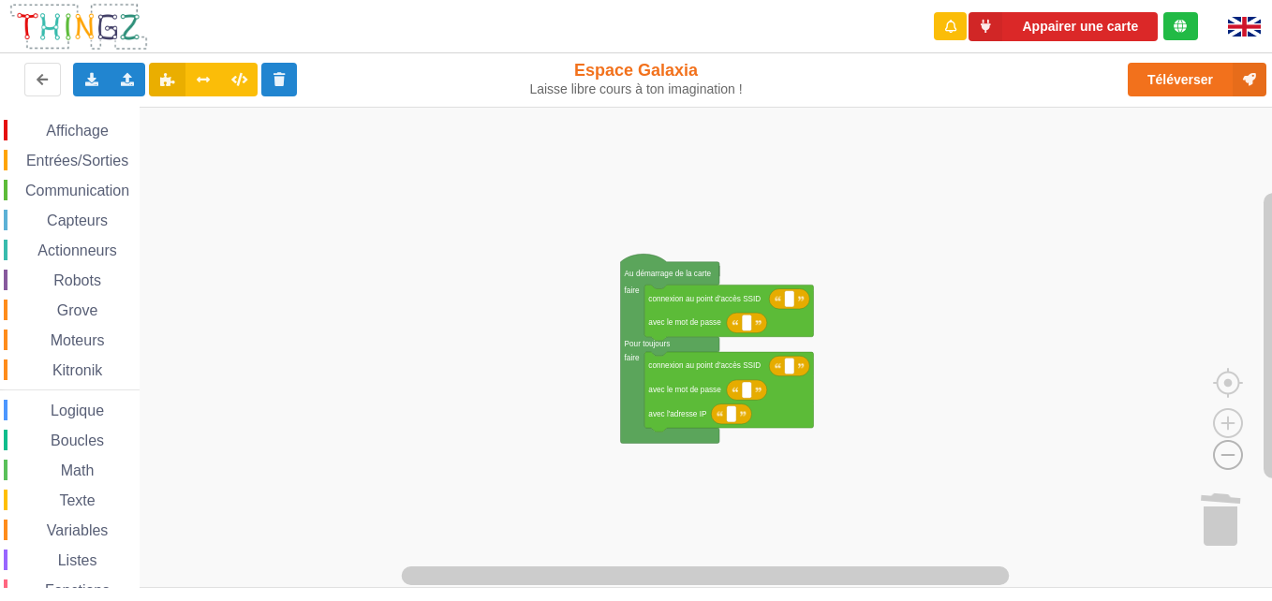
click at [1235, 454] on image "Espace de travail de Blocky" at bounding box center [1198, 412] width 90 height 116
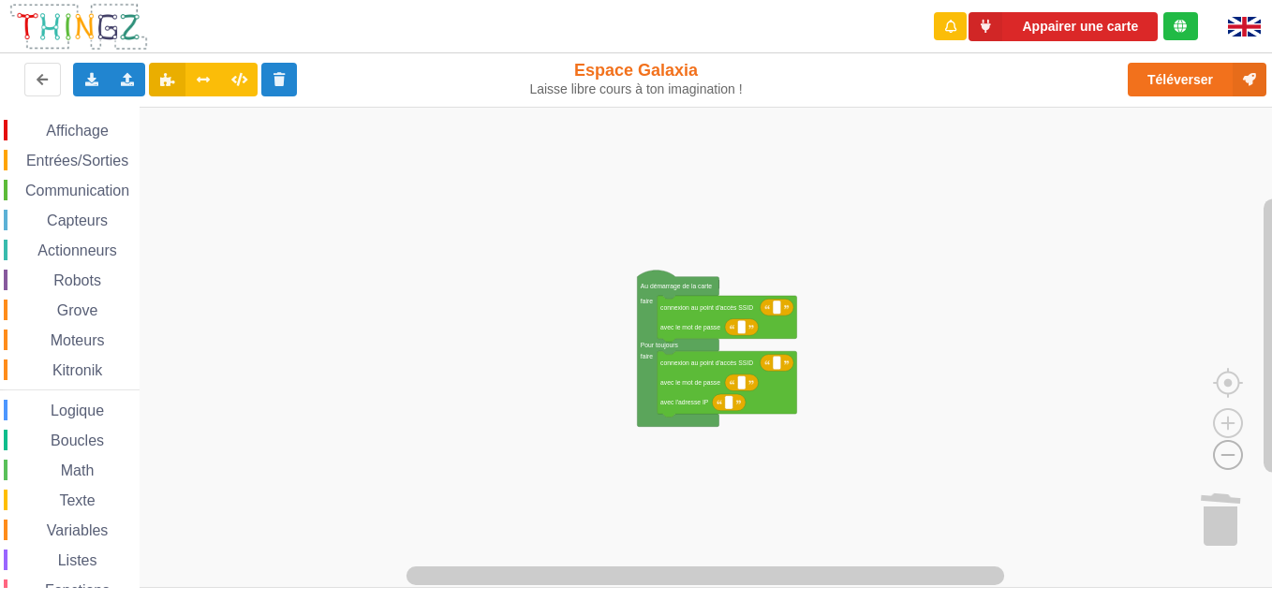
click at [1235, 454] on image "Espace de travail de Blocky" at bounding box center [1198, 412] width 90 height 116
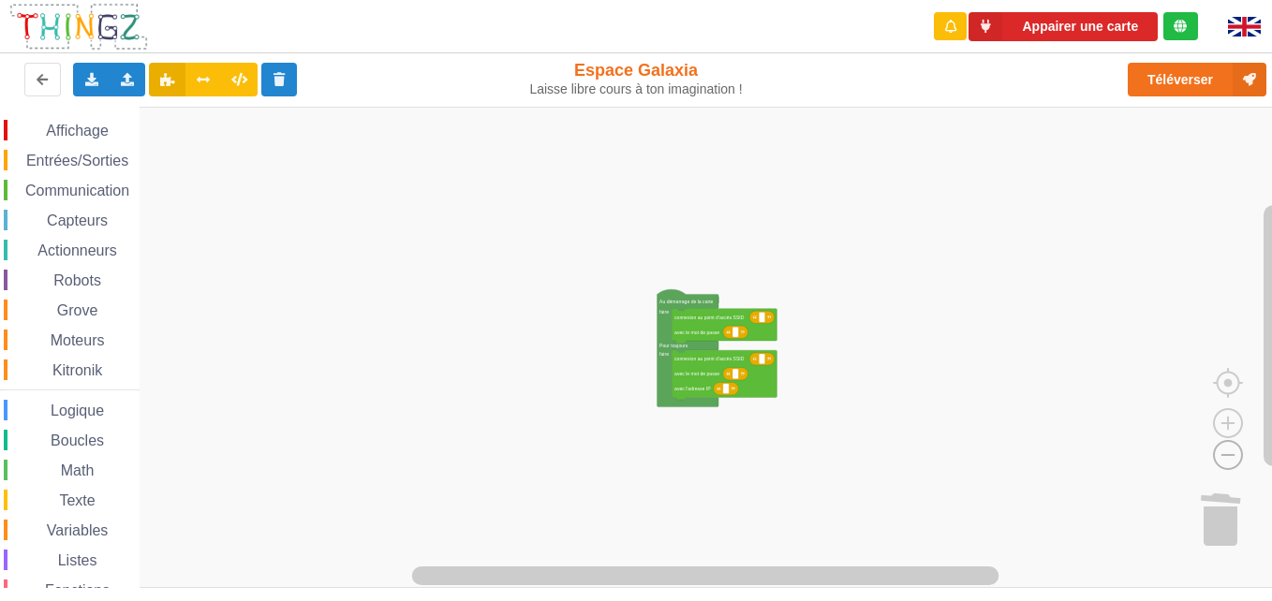
click at [1235, 454] on image "Espace de travail de Blocky" at bounding box center [1198, 412] width 90 height 116
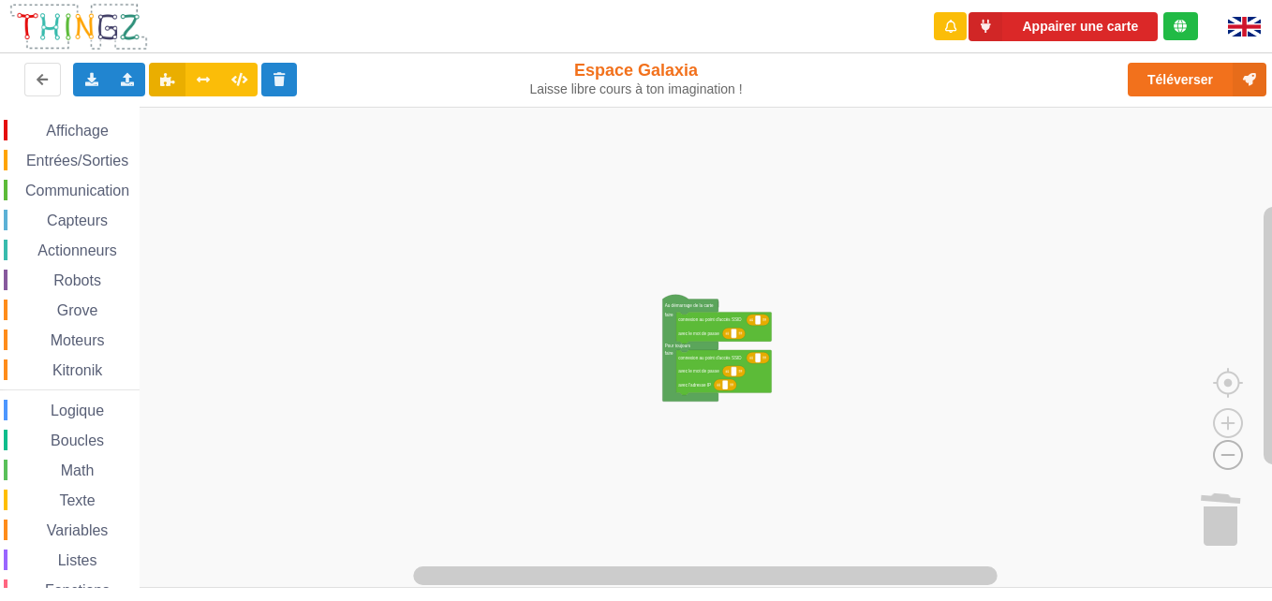
click at [1235, 454] on image "Espace de travail de Blocky" at bounding box center [1198, 412] width 90 height 116
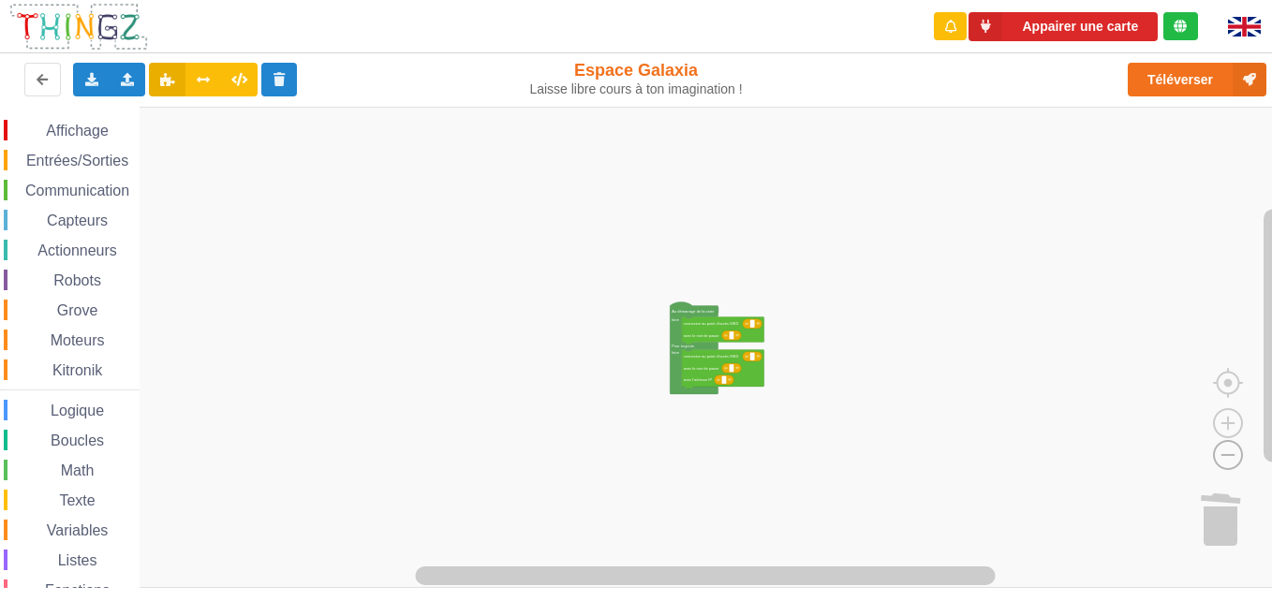
click at [1235, 454] on image "Espace de travail de Blocky" at bounding box center [1198, 412] width 90 height 116
click at [1239, 423] on image "Espace de travail de Blocky" at bounding box center [1228, 380] width 90 height 116
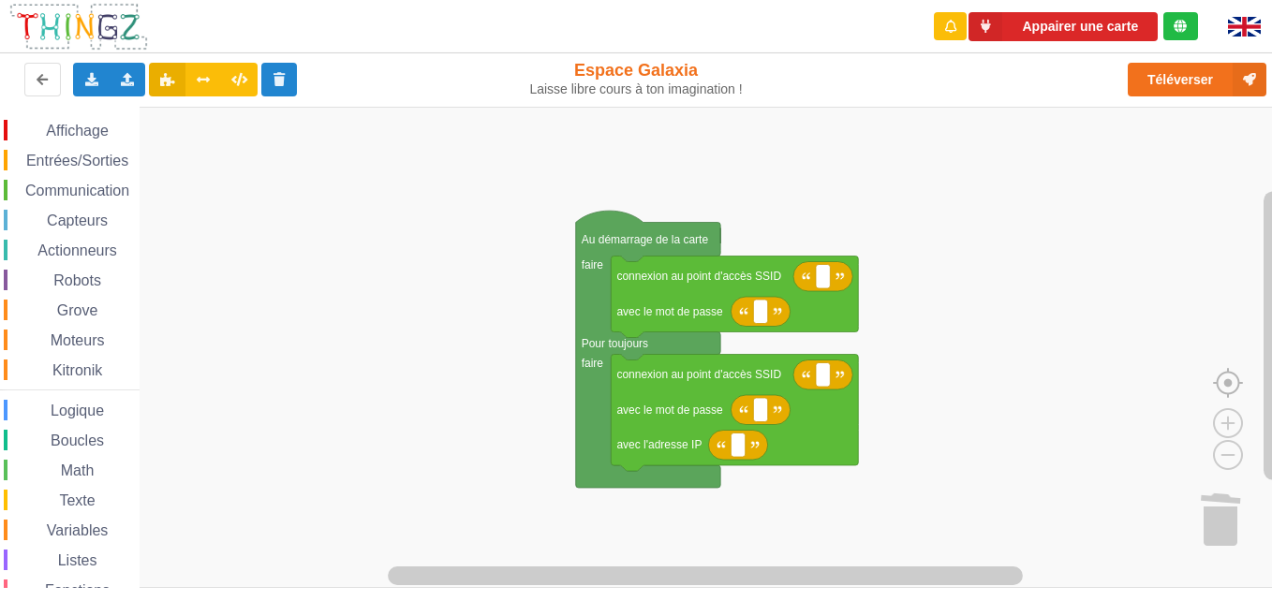
click at [1230, 376] on image "Espace de travail de Blocky" at bounding box center [1258, 340] width 90 height 116
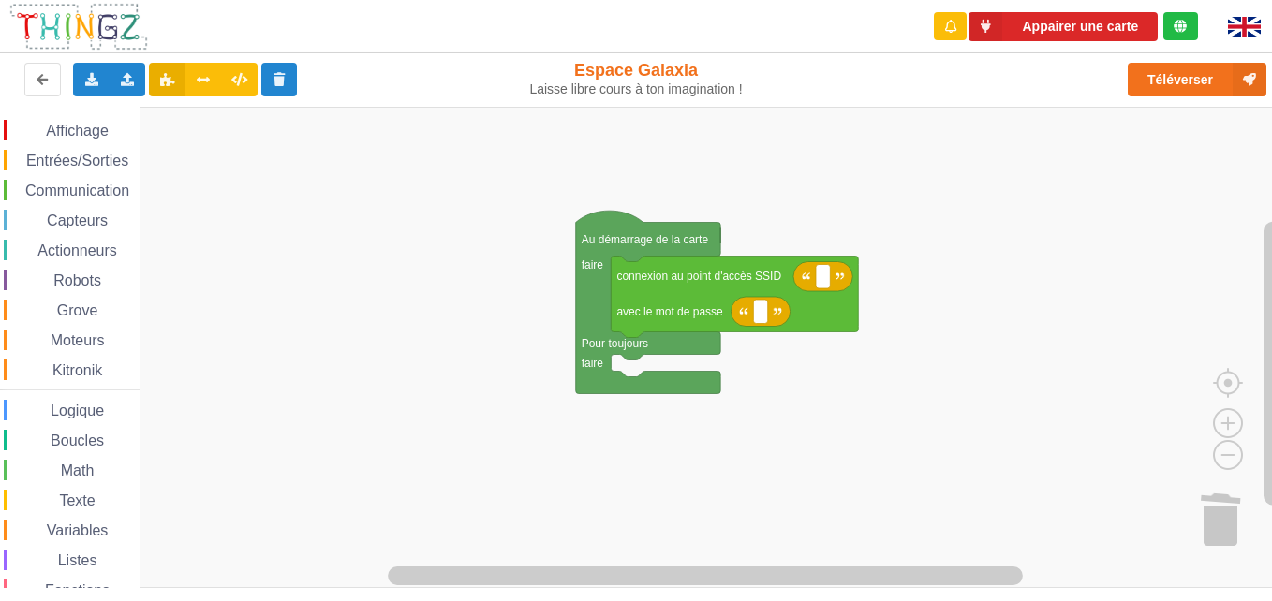
click at [1071, 553] on rect "Espace de travail de Blocky" at bounding box center [642, 347] width 1285 height 481
click at [1221, 504] on rect "Espace de travail de Blocky" at bounding box center [642, 347] width 1285 height 481
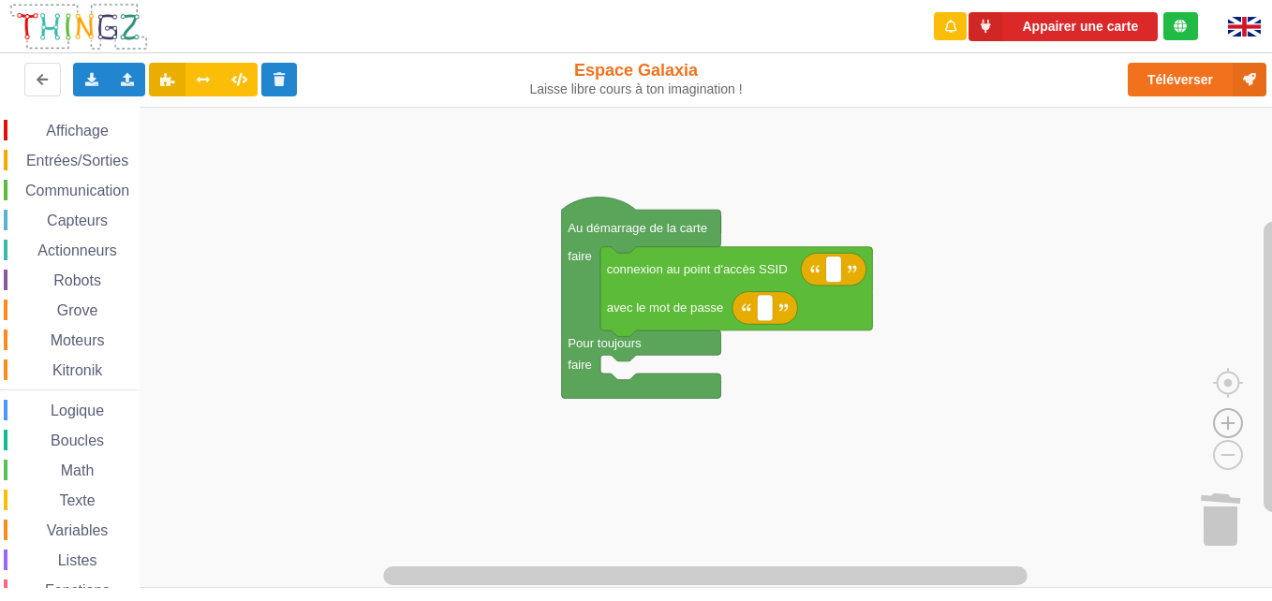
click at [1228, 427] on image "Espace de travail de Blocky" at bounding box center [1228, 380] width 90 height 116
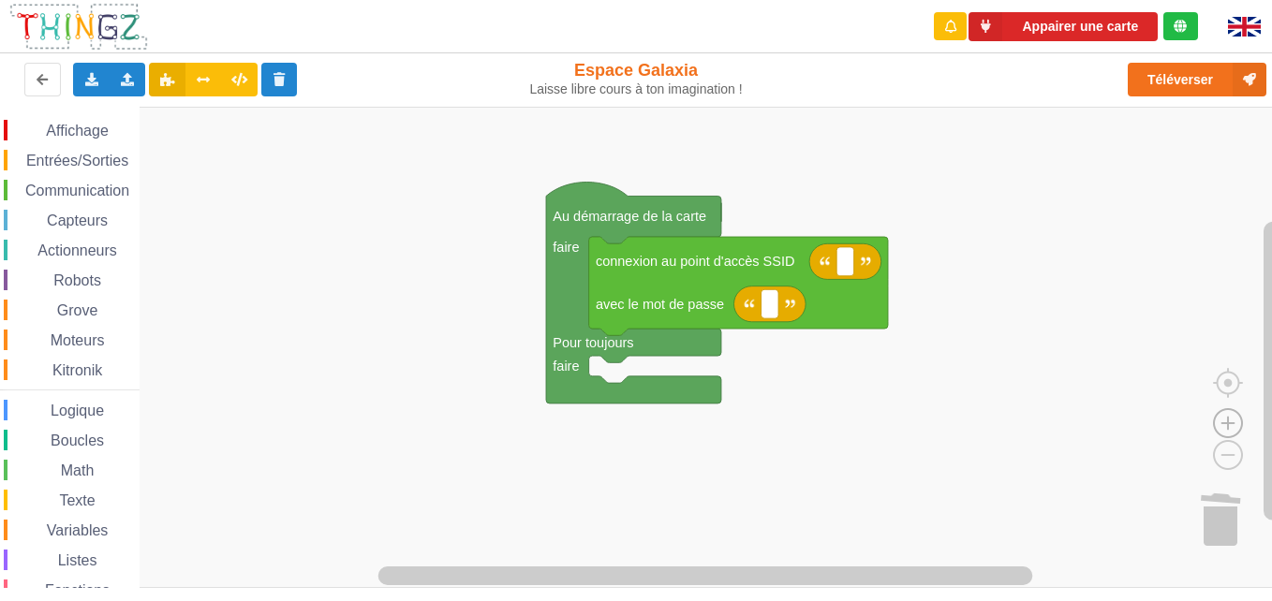
click at [1228, 427] on image "Espace de travail de Blocky" at bounding box center [1228, 380] width 90 height 116
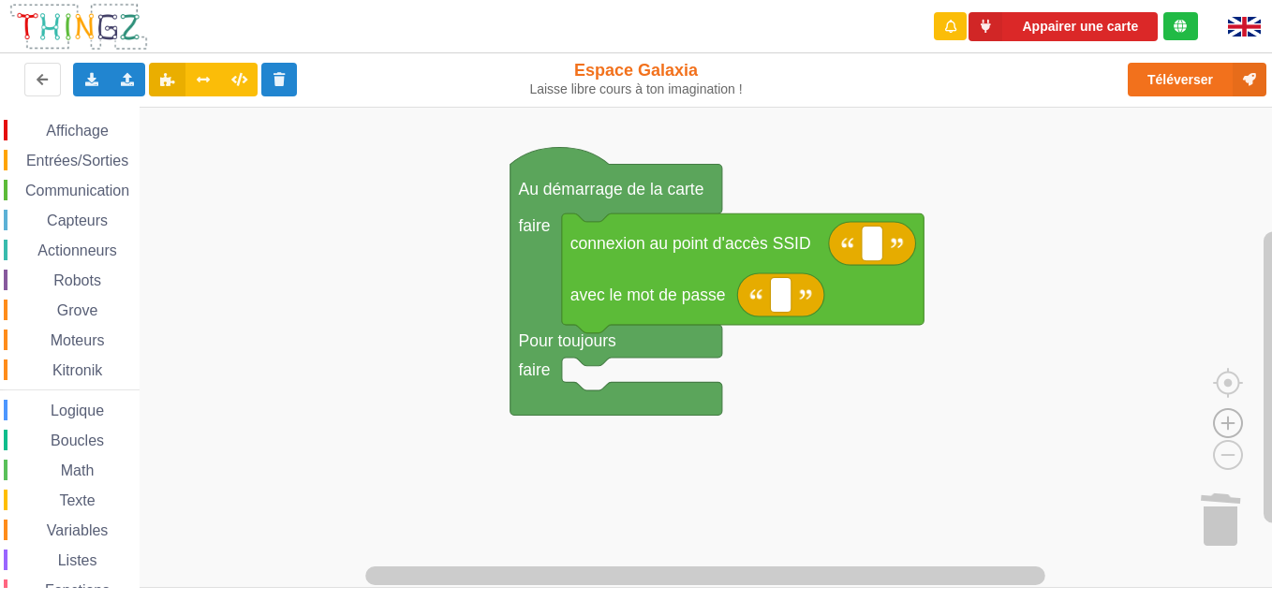
click at [1228, 427] on image "Espace de travail de Blocky" at bounding box center [1228, 380] width 90 height 116
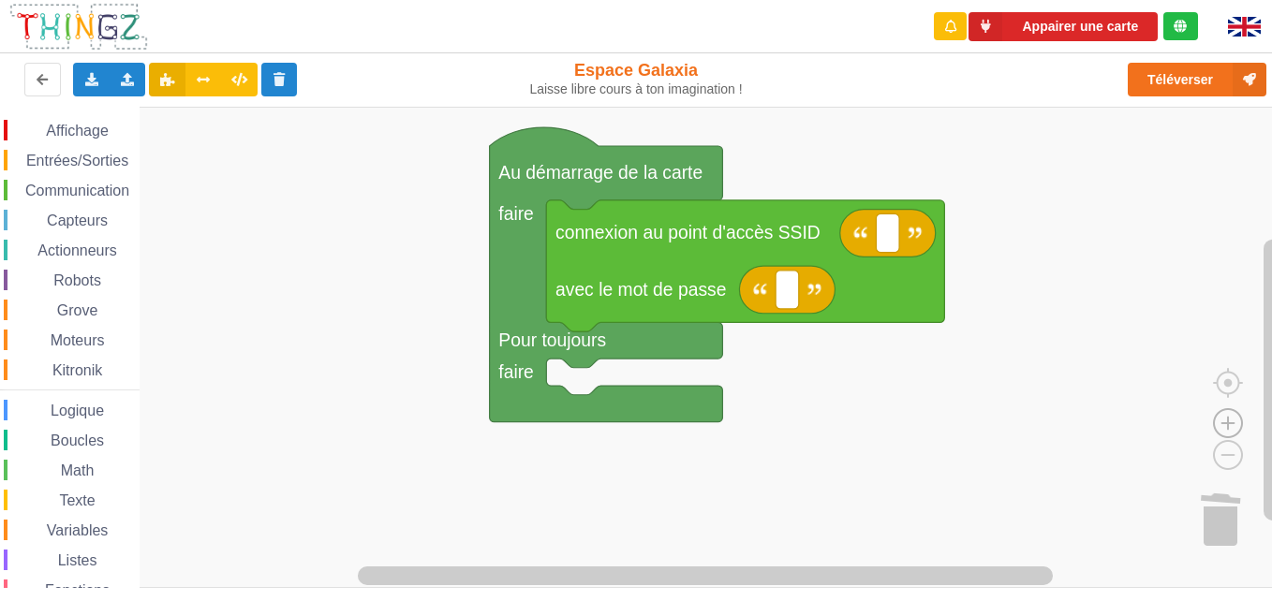
click at [1228, 427] on image "Espace de travail de Blocky" at bounding box center [1228, 380] width 90 height 116
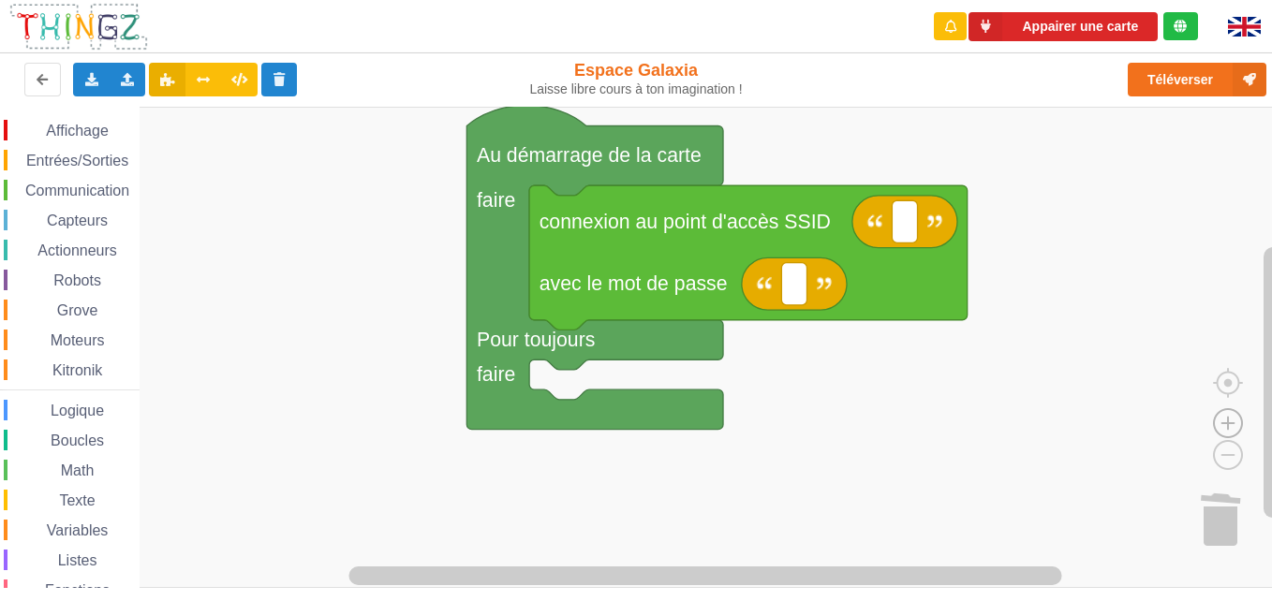
click at [1228, 427] on image "Espace de travail de Blocky" at bounding box center [1228, 380] width 90 height 116
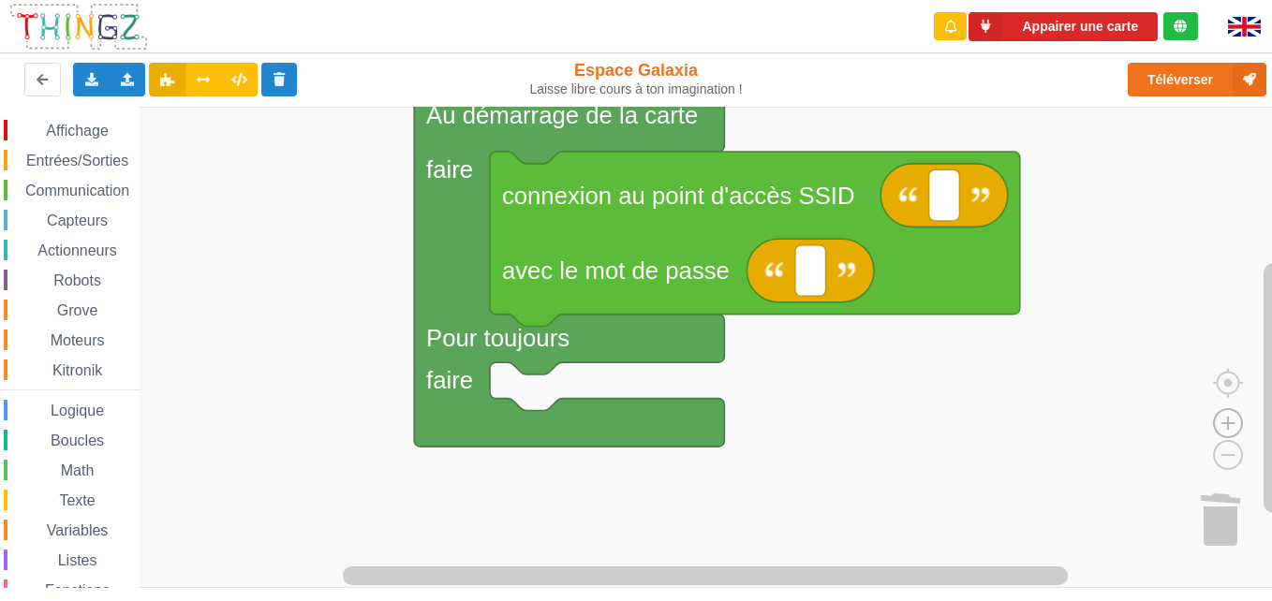
click at [1228, 427] on image "Espace de travail de Blocky" at bounding box center [1228, 380] width 90 height 116
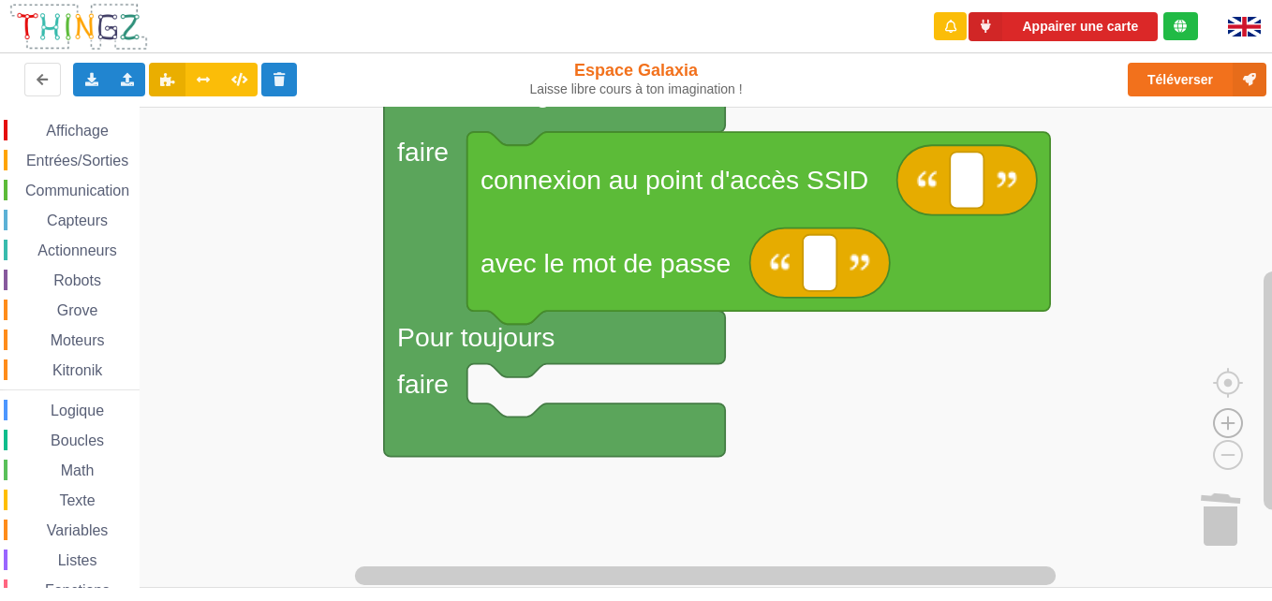
click at [1228, 427] on image "Espace de travail de Blocky" at bounding box center [1228, 380] width 90 height 116
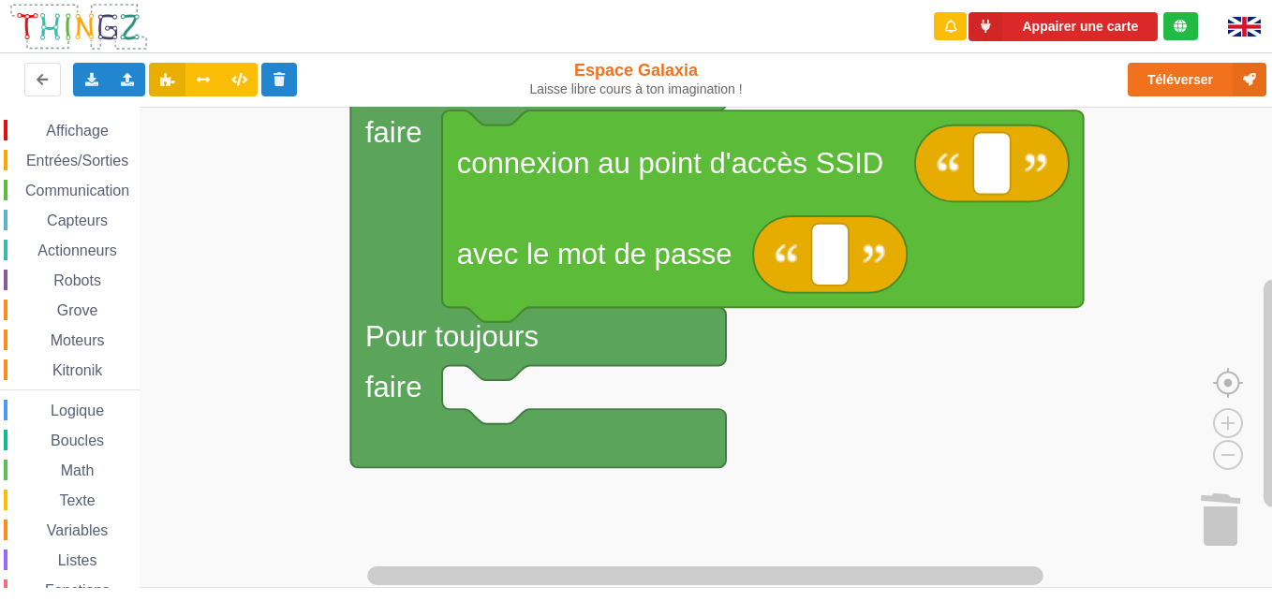
click at [1221, 391] on image "Espace de travail de Blocky" at bounding box center [1258, 340] width 90 height 116
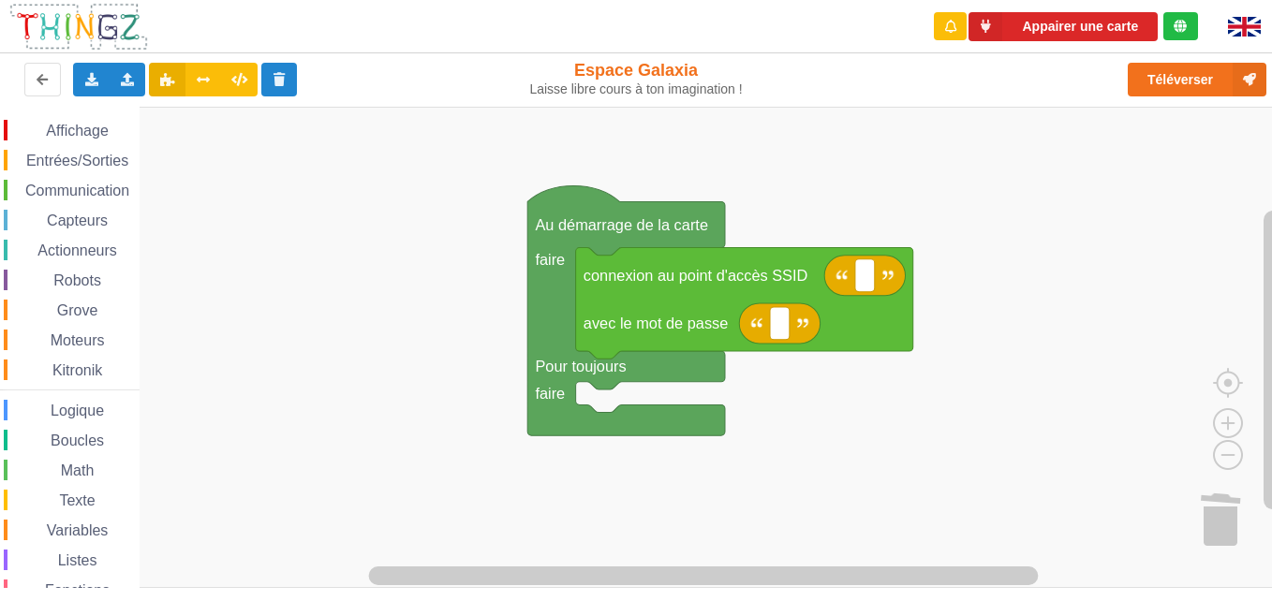
click at [76, 183] on span "Communication" at bounding box center [77, 191] width 110 height 16
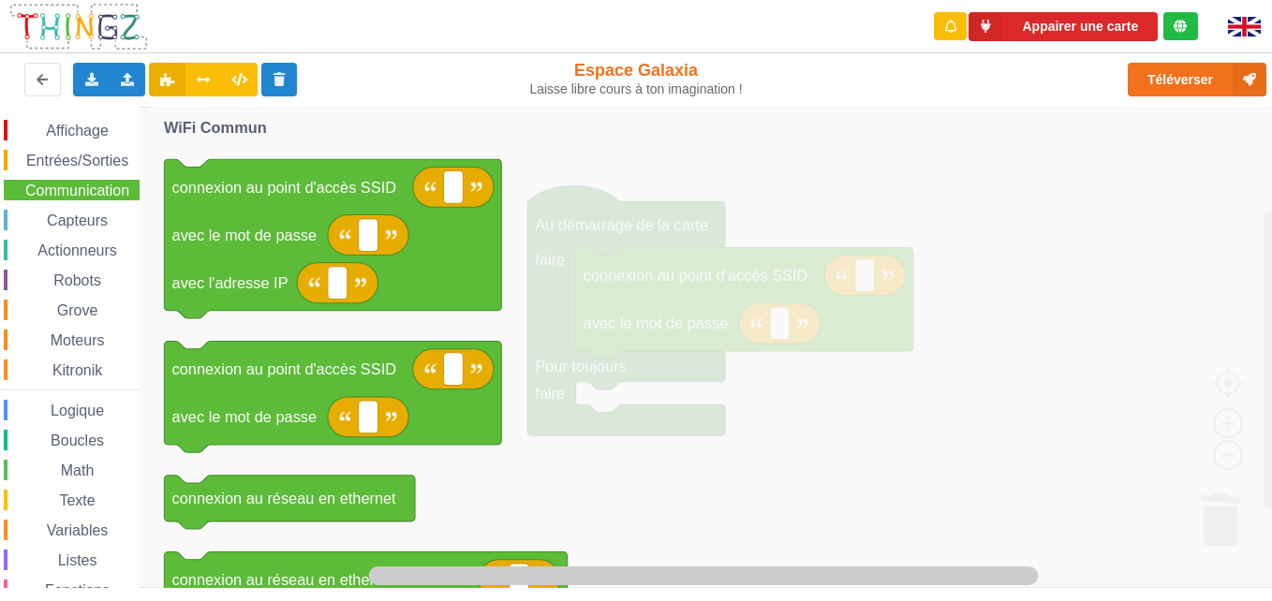
drag, startPoint x: 72, startPoint y: 183, endPoint x: 390, endPoint y: 216, distance: 320.2
click at [390, 216] on div "Affichage Entrées/Sorties Communication Capteurs Actionneurs Robots Grove Moteu…" at bounding box center [642, 347] width 1285 height 481
click at [576, 224] on icon "Espace de travail de Blocky" at bounding box center [730, 347] width 1163 height 481
click at [791, 179] on icon "Espace de travail de Blocky" at bounding box center [730, 347] width 1163 height 481
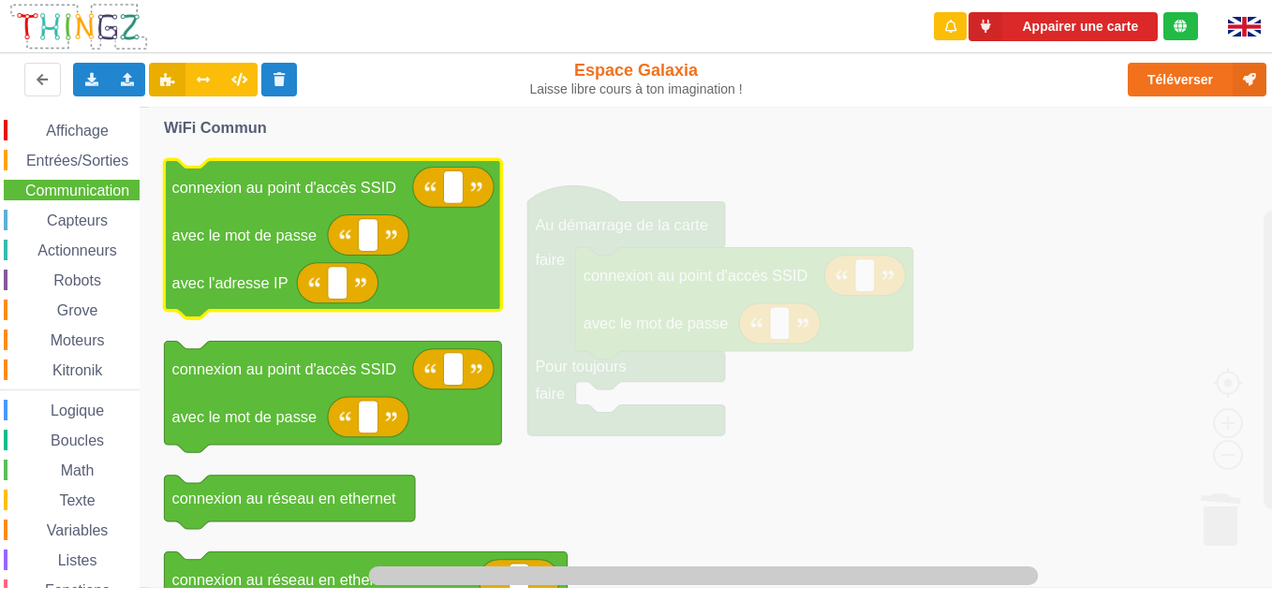
click at [376, 159] on icon "Espace de travail de Blocky" at bounding box center [332, 238] width 337 height 159
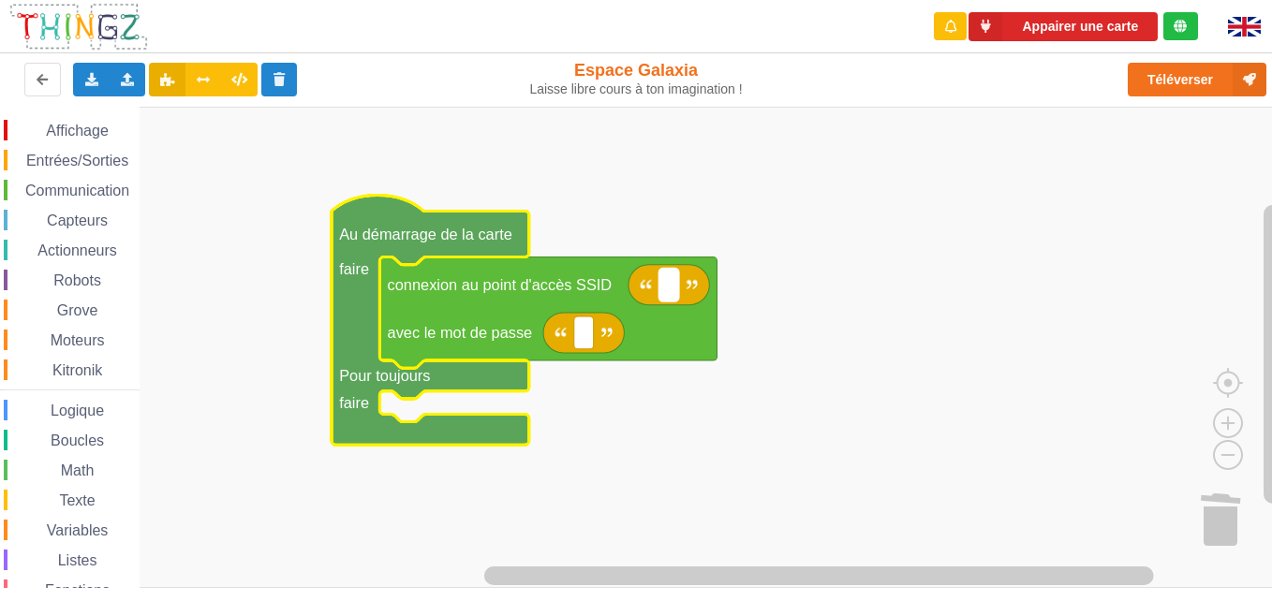
click at [669, 287] on text "Espace de travail de Blocky" at bounding box center [669, 284] width 5 height 17
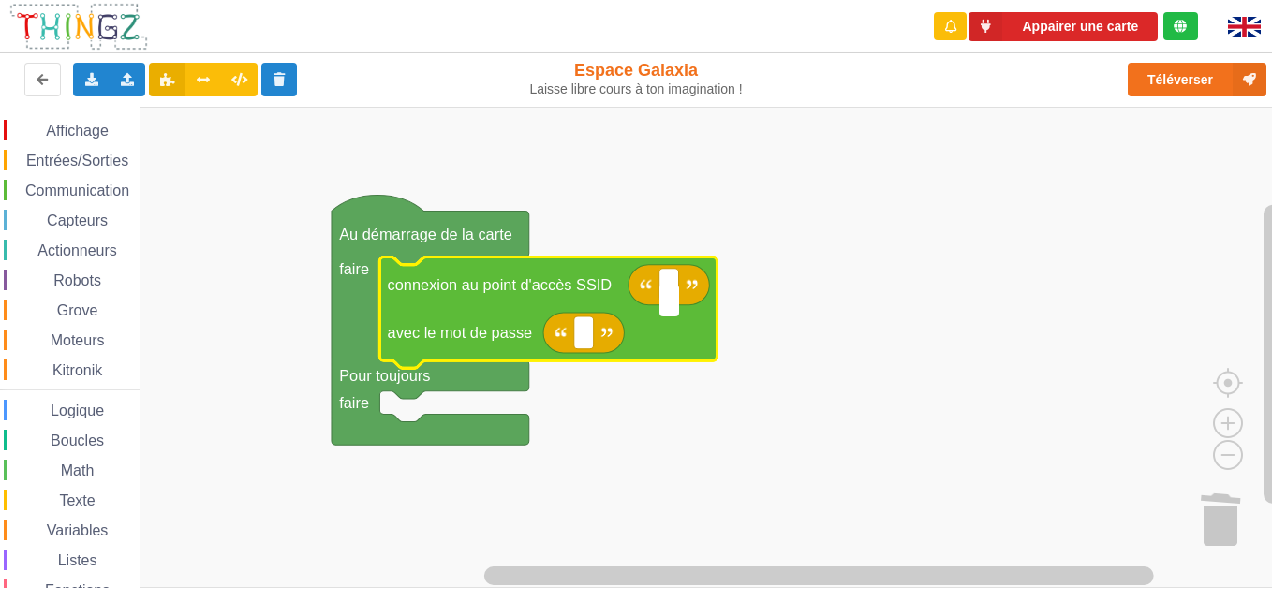
click at [669, 287] on input at bounding box center [669, 301] width 20 height 33
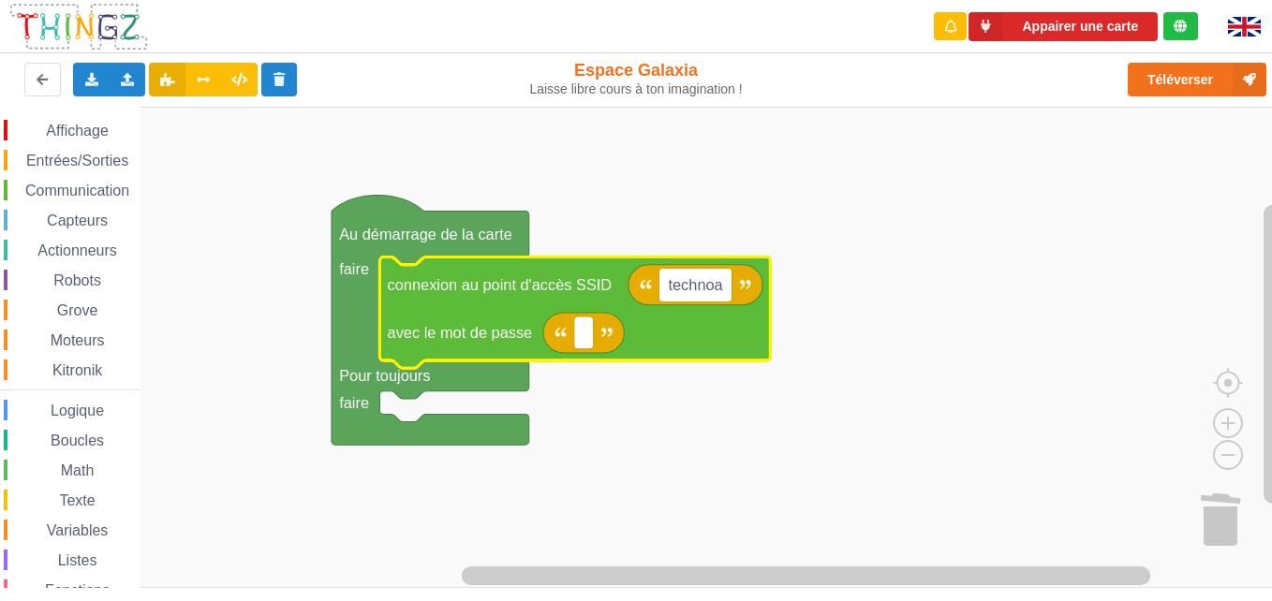
type input "technoa5"
click at [591, 345] on rect "Espace de travail de Blocky" at bounding box center [584, 333] width 20 height 33
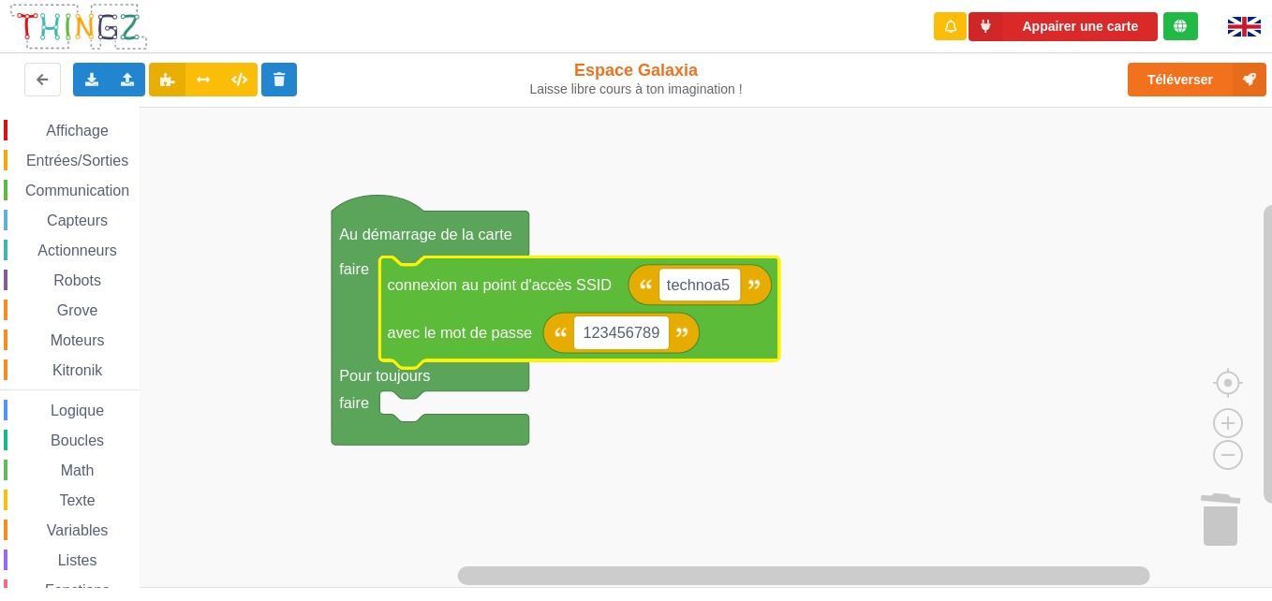
type input "1234567890"
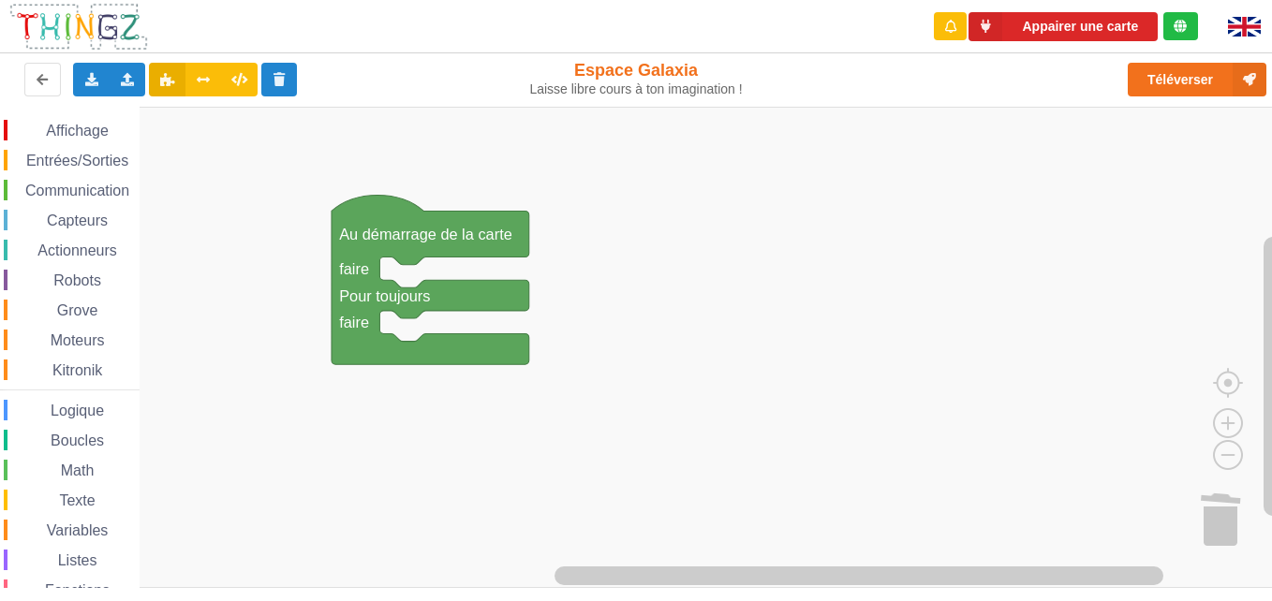
click at [60, 198] on span "Communication" at bounding box center [77, 191] width 110 height 16
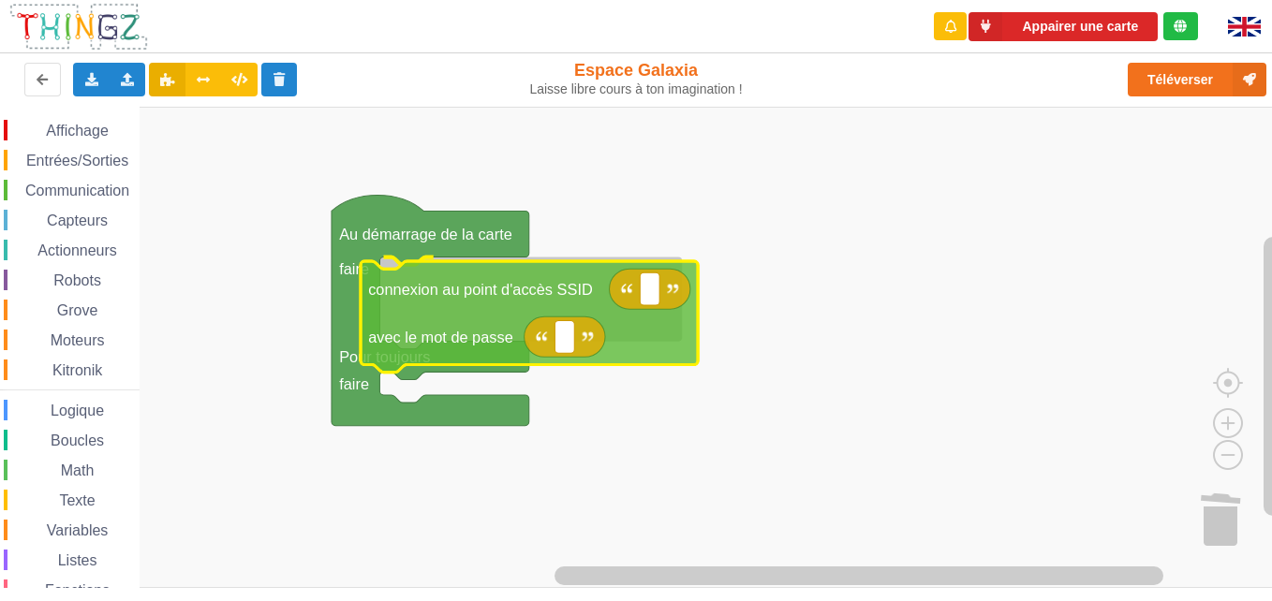
click at [456, 304] on div "Affichage Entrées/Sorties Communication Capteurs Actionneurs Robots Grove Moteu…" at bounding box center [642, 347] width 1285 height 481
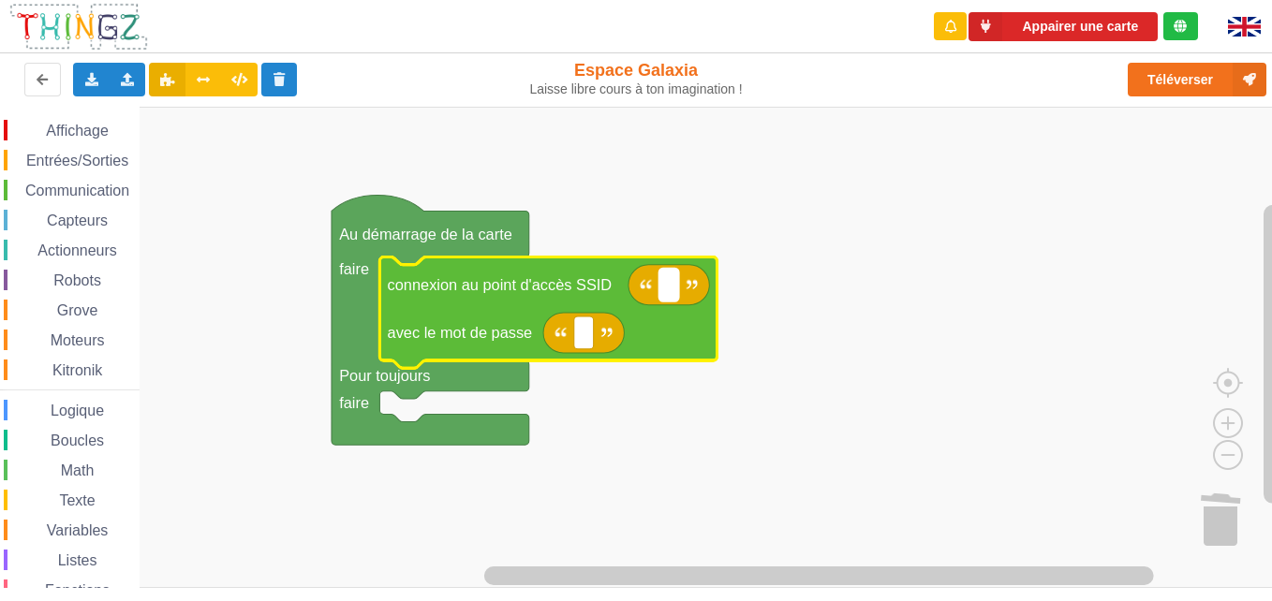
click at [678, 290] on rect "Espace de travail de Blocky" at bounding box center [669, 285] width 20 height 33
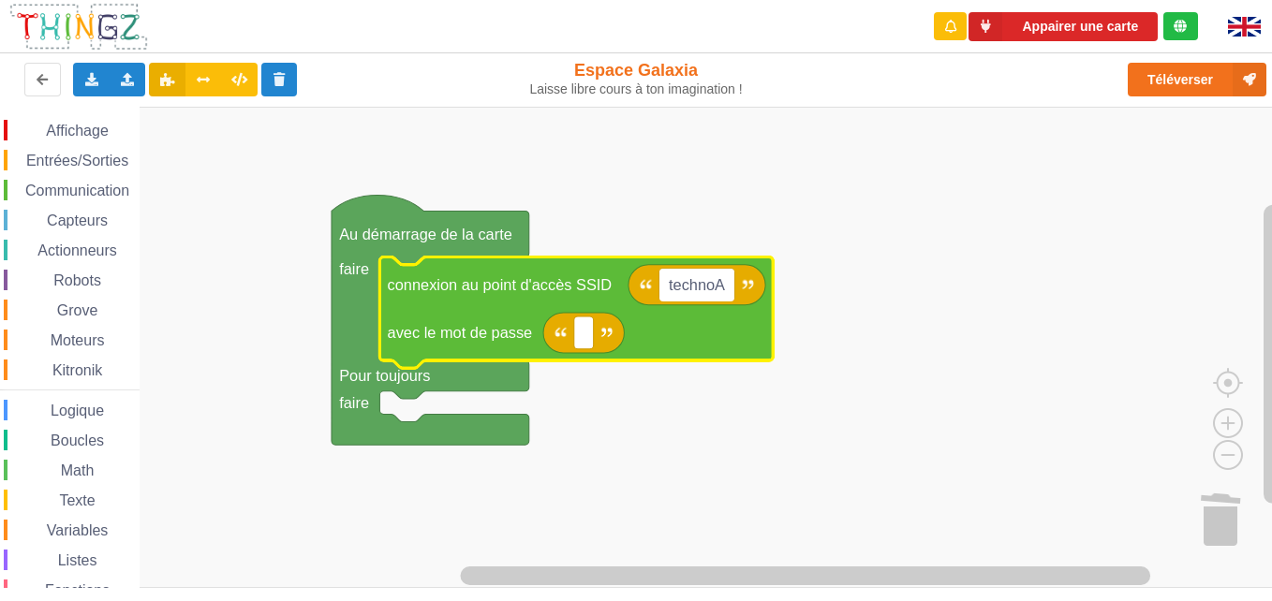
type input "technoA5"
click at [594, 338] on rect "Espace de travail de Blocky" at bounding box center [584, 333] width 20 height 33
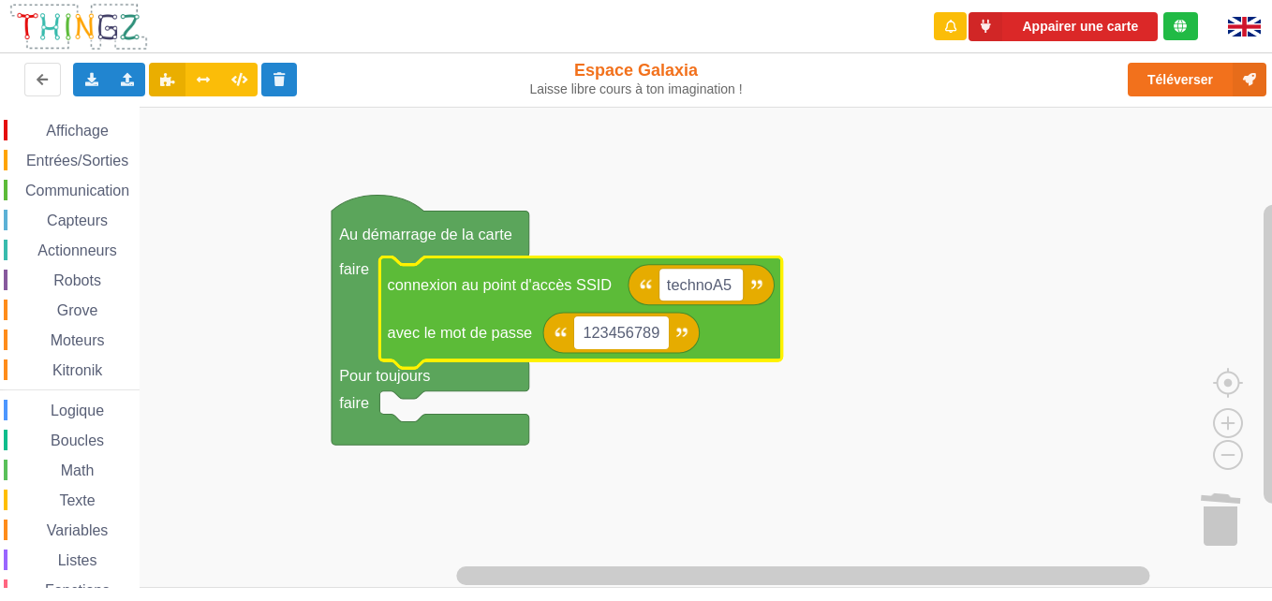
type input "1234567890"
click at [723, 290] on text "technoA5" at bounding box center [699, 284] width 65 height 17
click at [723, 309] on input "technoA5" at bounding box center [701, 301] width 84 height 33
type input "technoa5"
click at [781, 354] on rect "Espace de travail de Blocky" at bounding box center [642, 347] width 1285 height 481
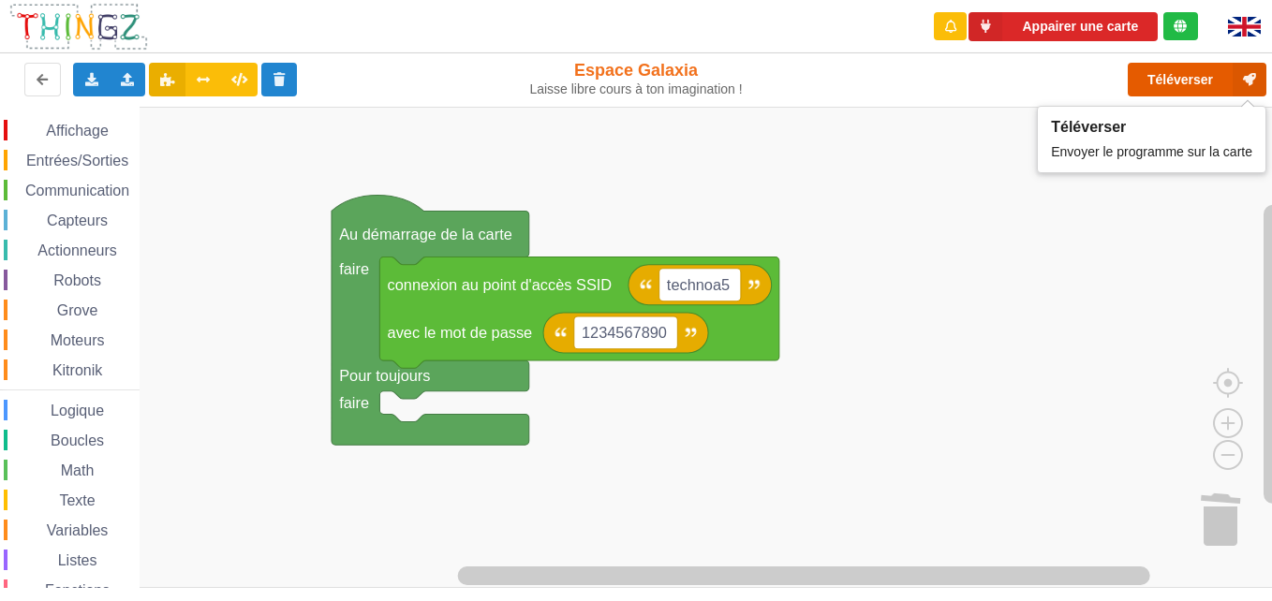
click at [1223, 72] on button "Téléverser" at bounding box center [1196, 80] width 139 height 34
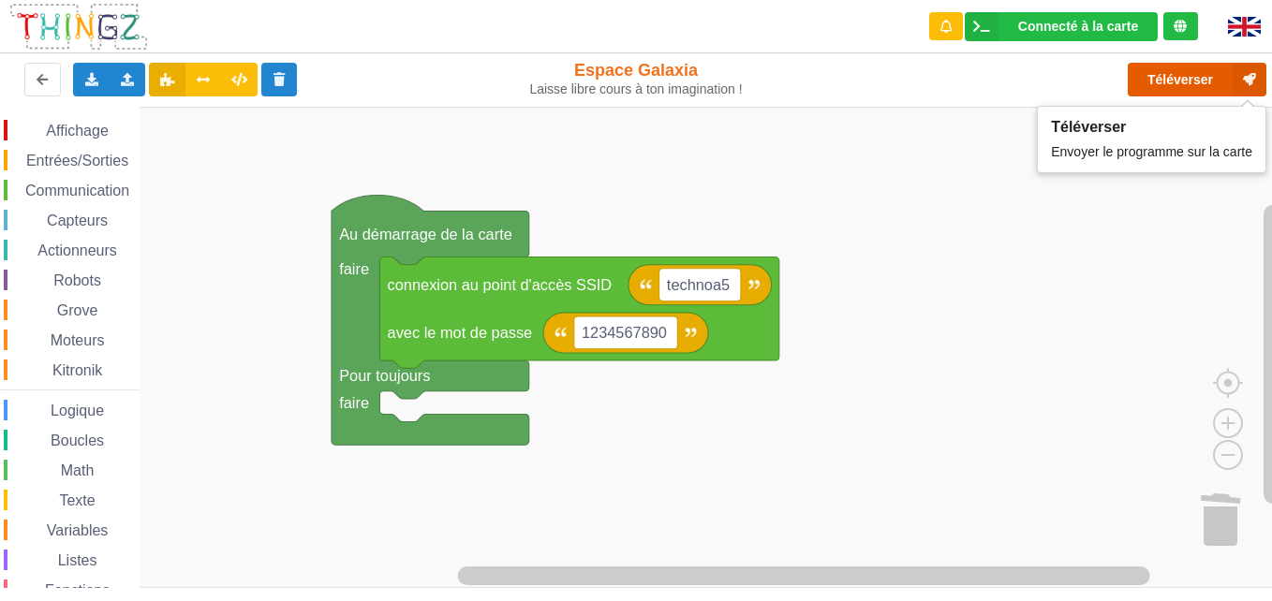
click at [1186, 75] on button "Téléverser" at bounding box center [1196, 80] width 139 height 34
